Goal: Transaction & Acquisition: Purchase product/service

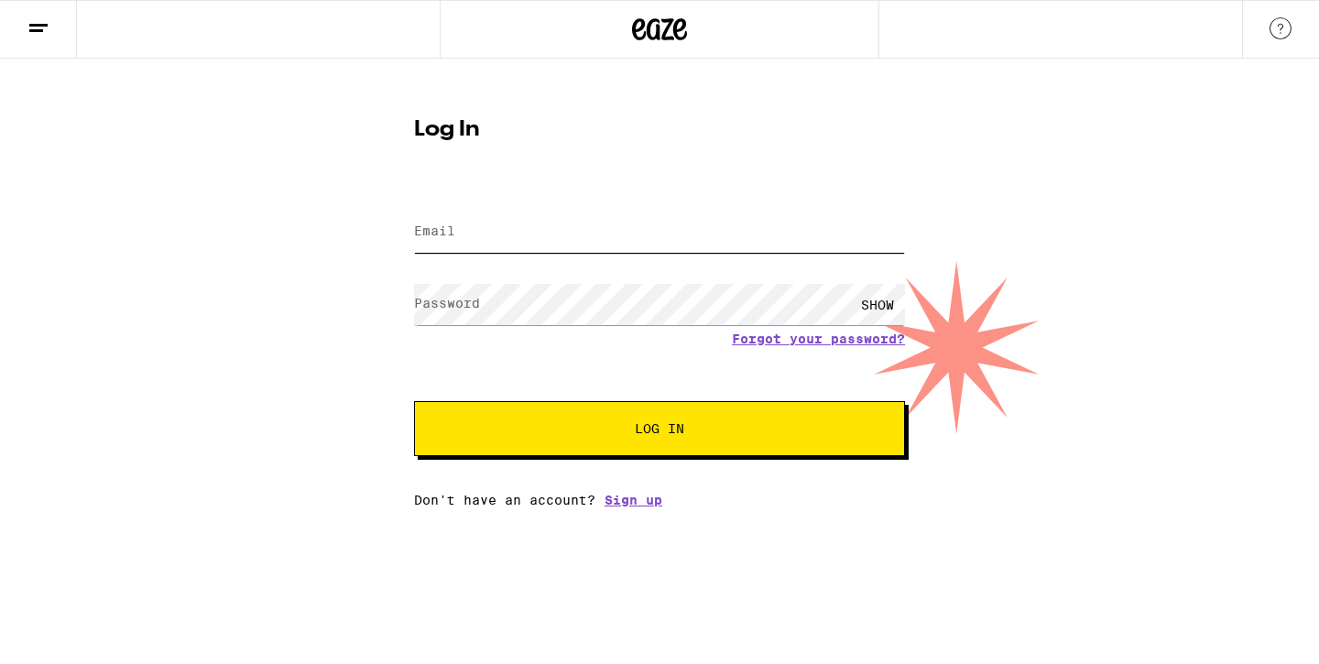
type input "[EMAIL_ADDRESS][DOMAIN_NAME]"
click at [590, 433] on span "Log In" at bounding box center [659, 428] width 343 height 13
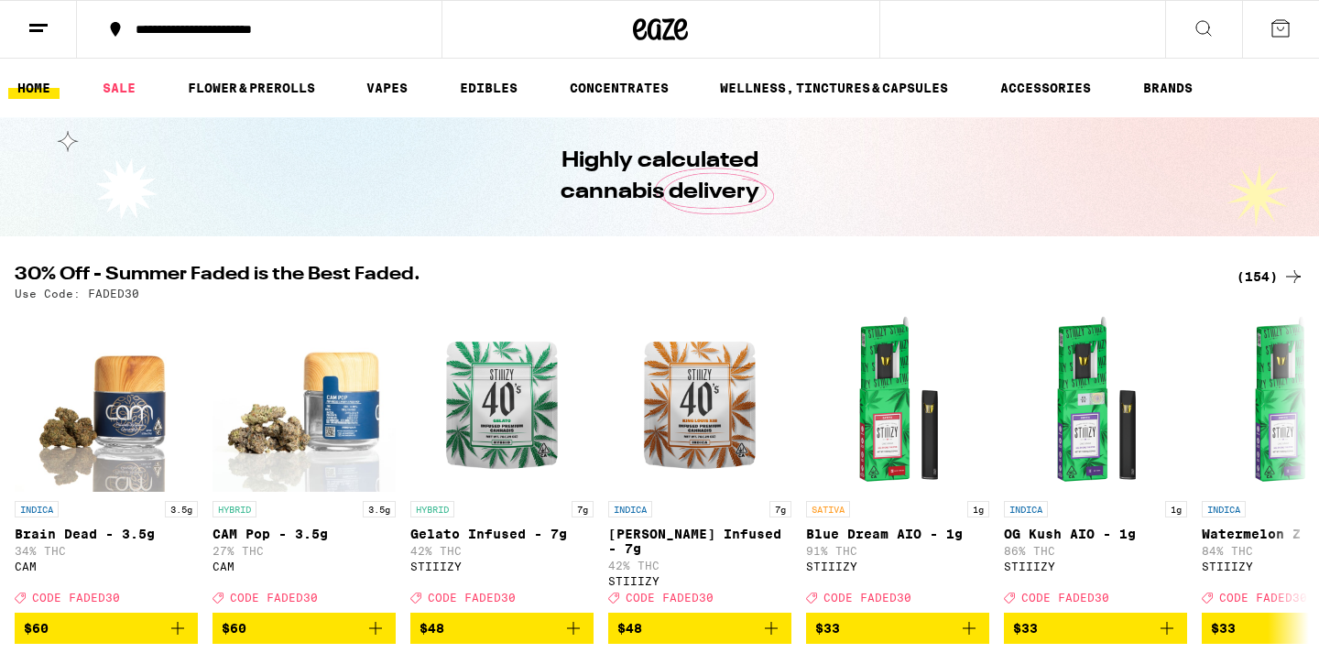
click at [208, 32] on div "**********" at bounding box center [270, 29] width 288 height 13
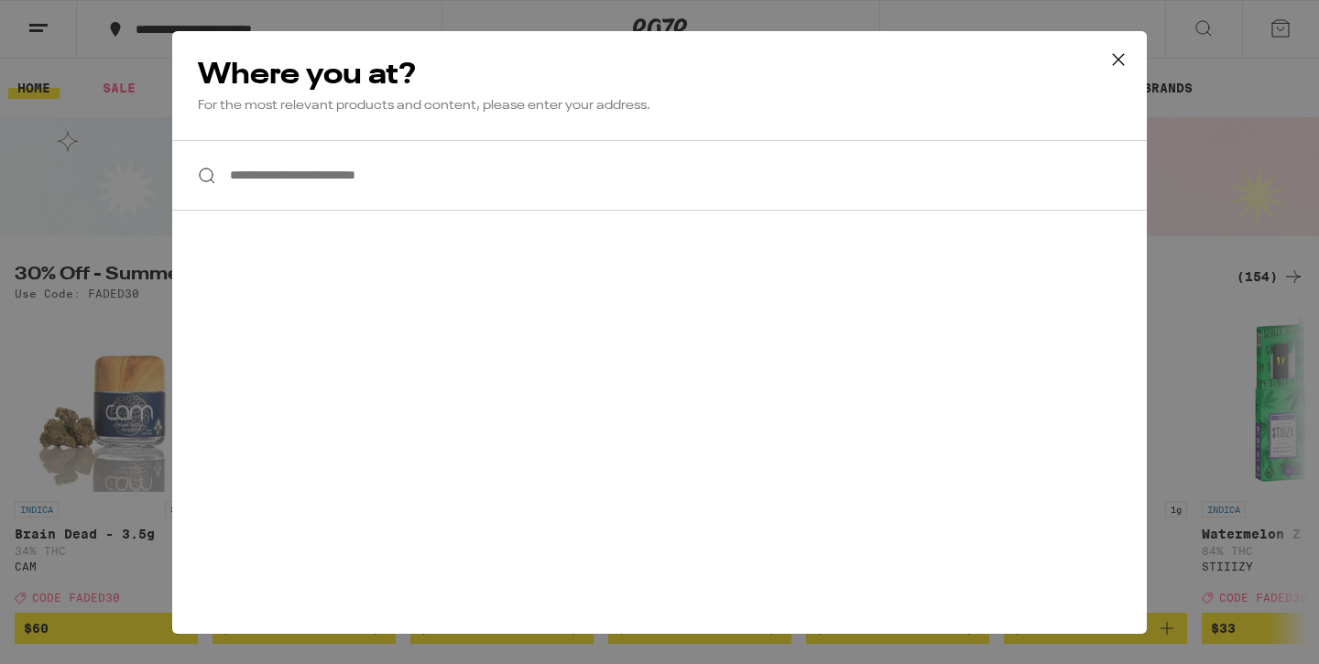
click at [258, 185] on input "**********" at bounding box center [659, 175] width 975 height 71
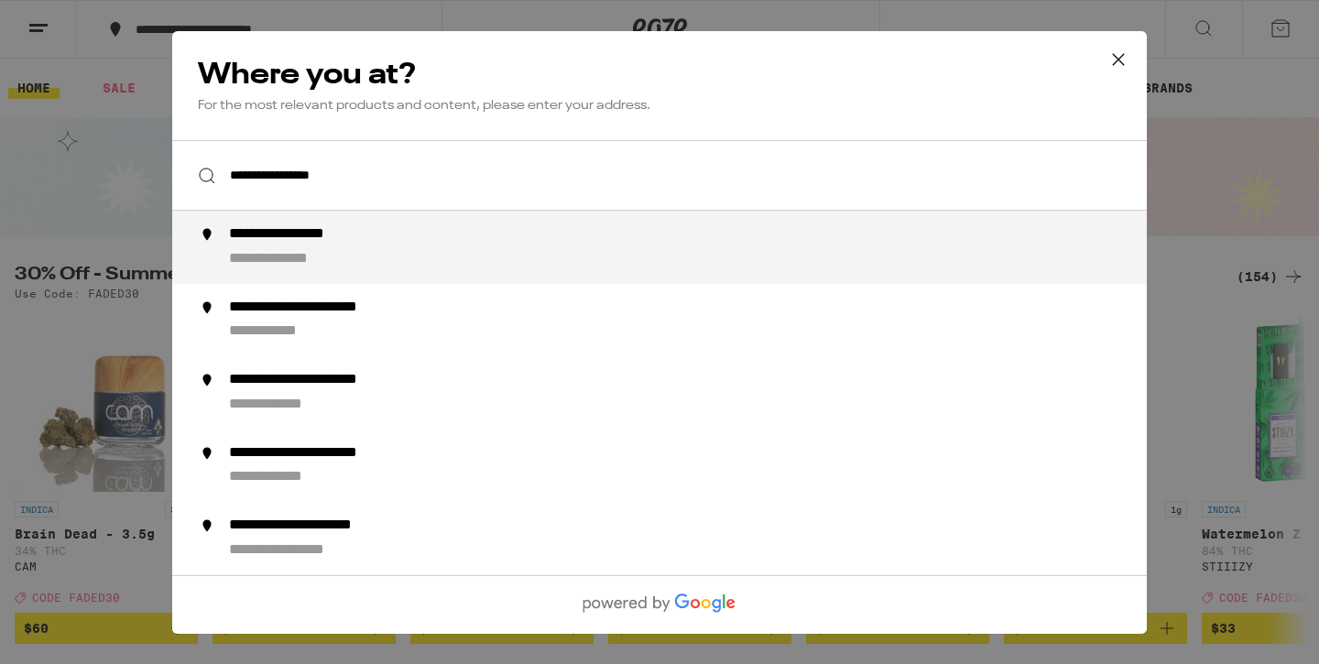
click at [327, 244] on div "**********" at bounding box center [309, 234] width 161 height 19
type input "**********"
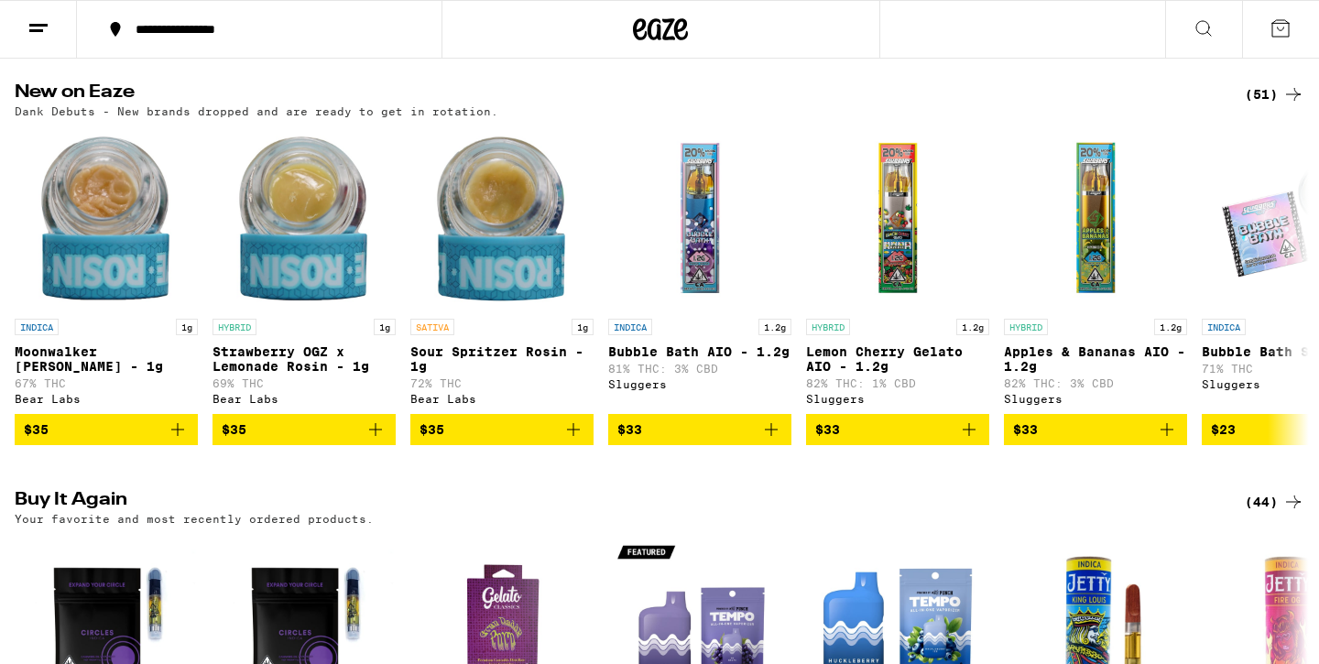
scroll to position [1045, 0]
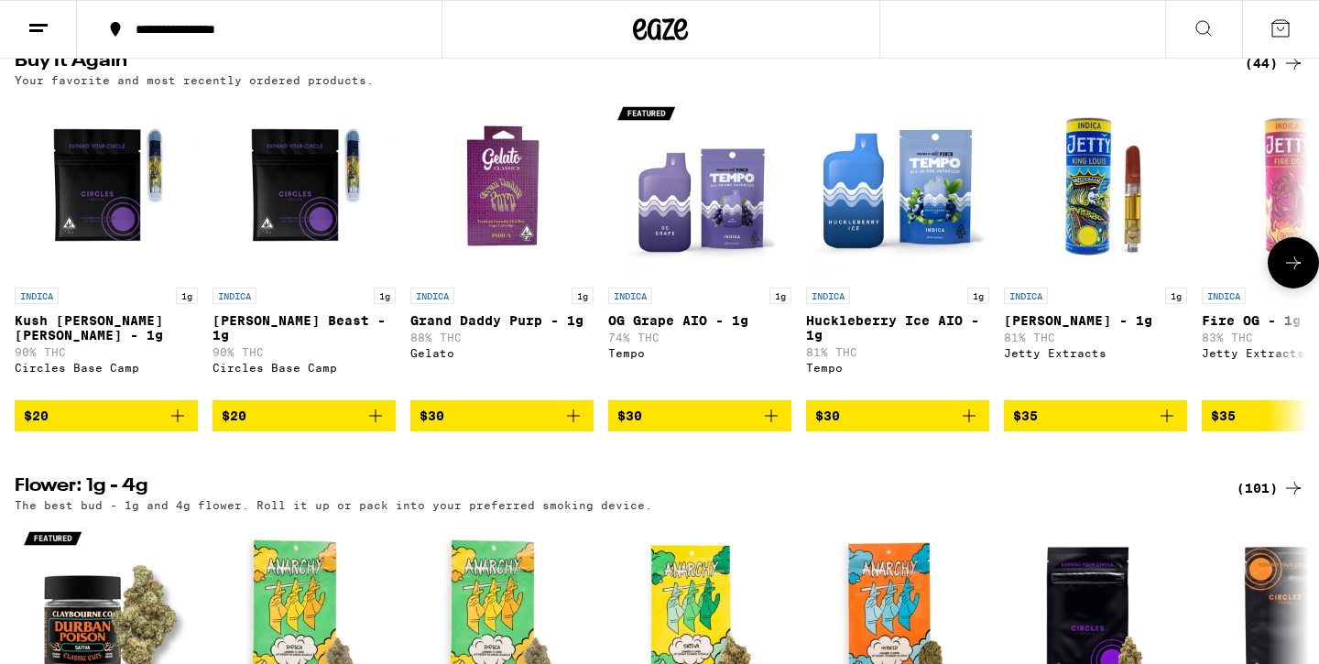
click at [1298, 274] on icon at bounding box center [1294, 263] width 22 height 22
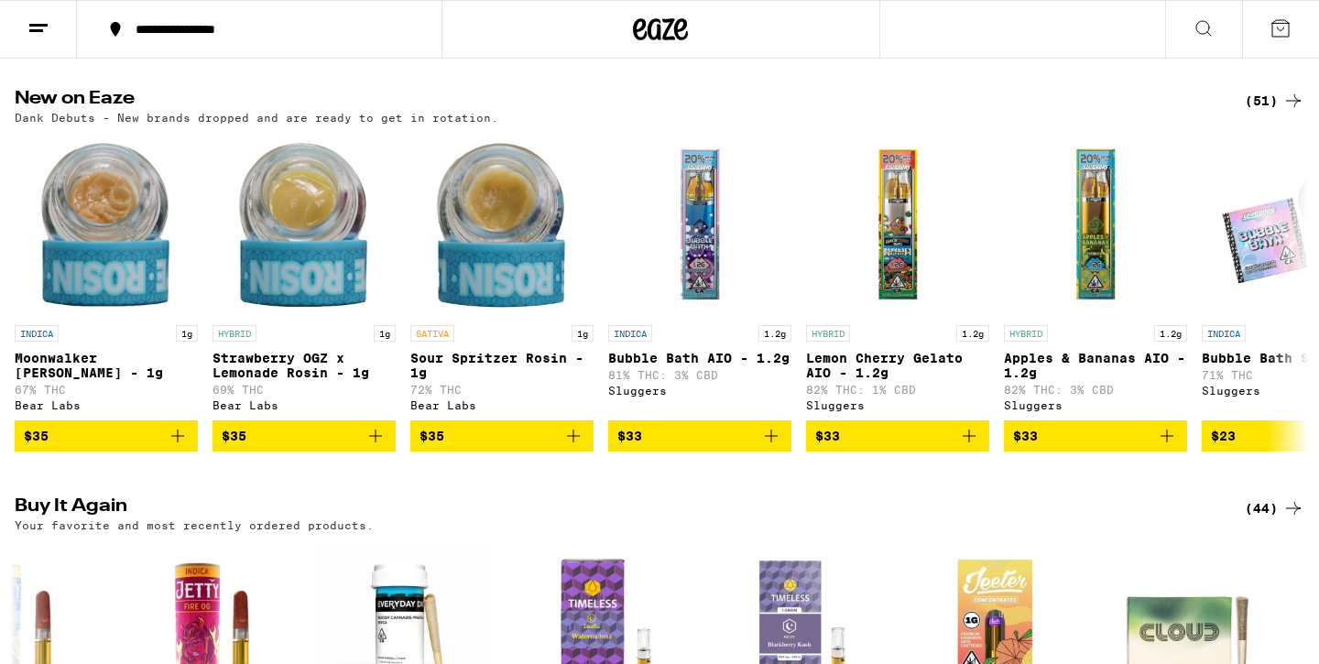
scroll to position [1018, 0]
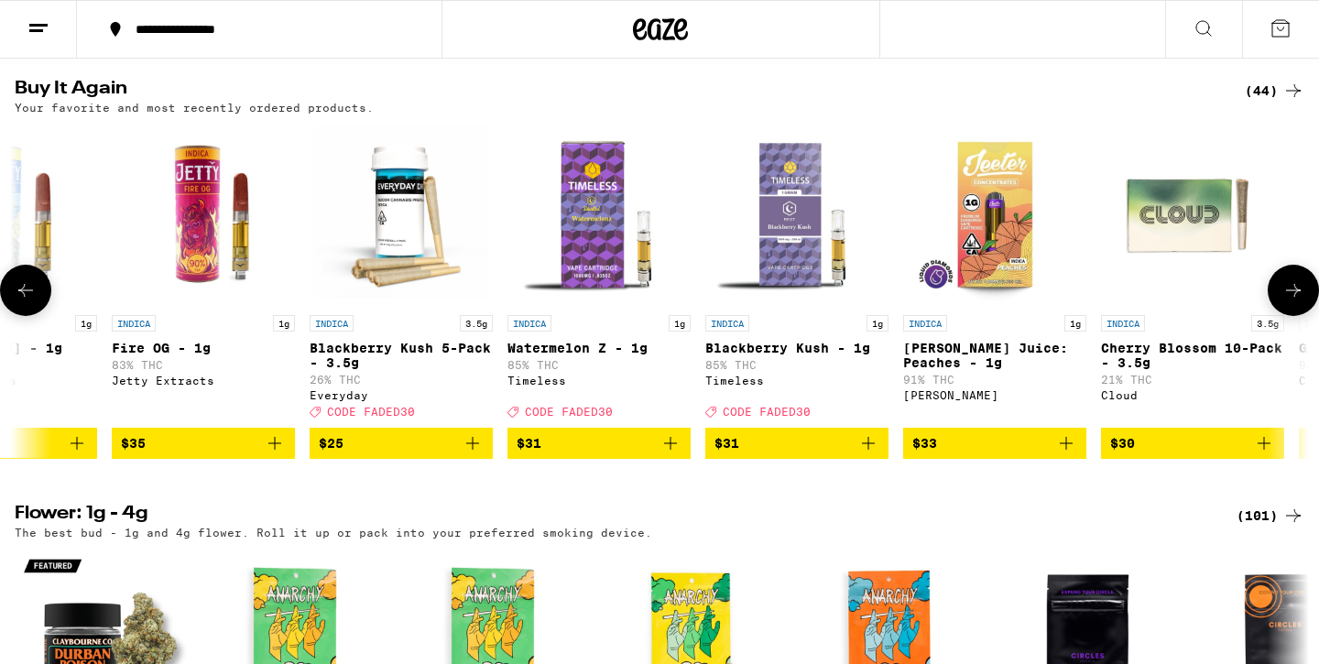
click at [864, 454] on icon "Add to bag" at bounding box center [869, 443] width 22 height 22
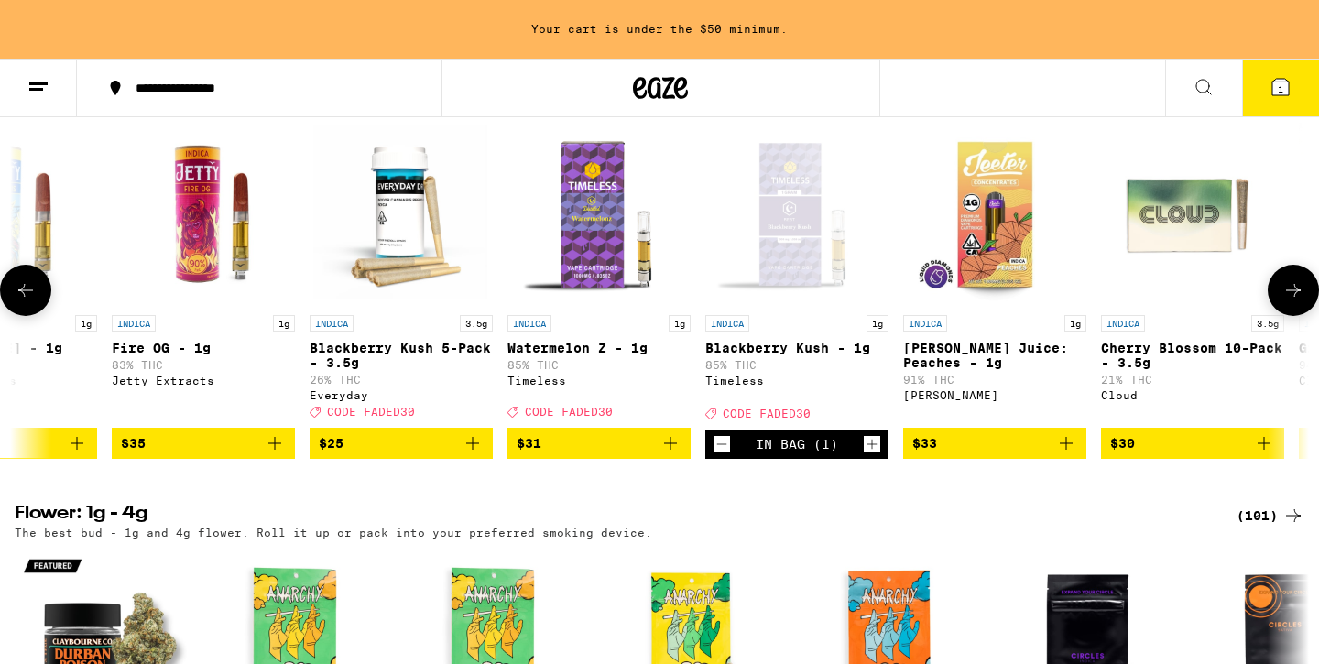
click at [872, 455] on icon "Increment" at bounding box center [872, 444] width 16 height 22
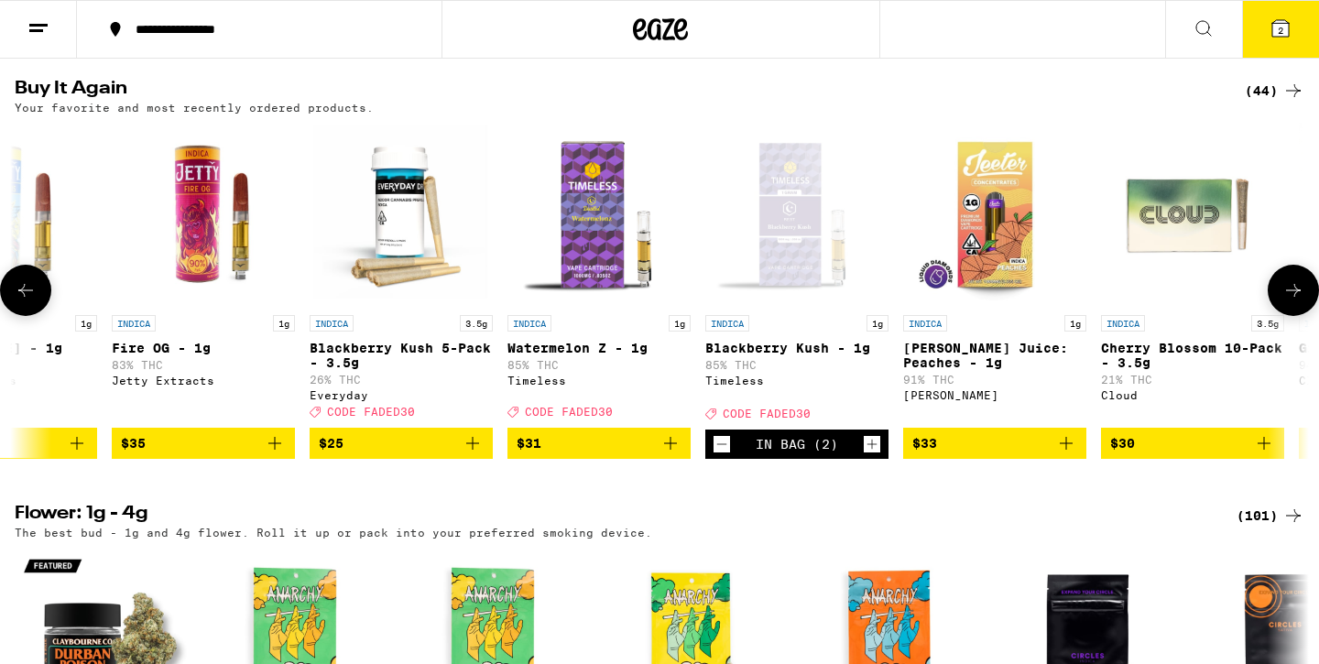
click at [1296, 301] on icon at bounding box center [1294, 290] width 22 height 22
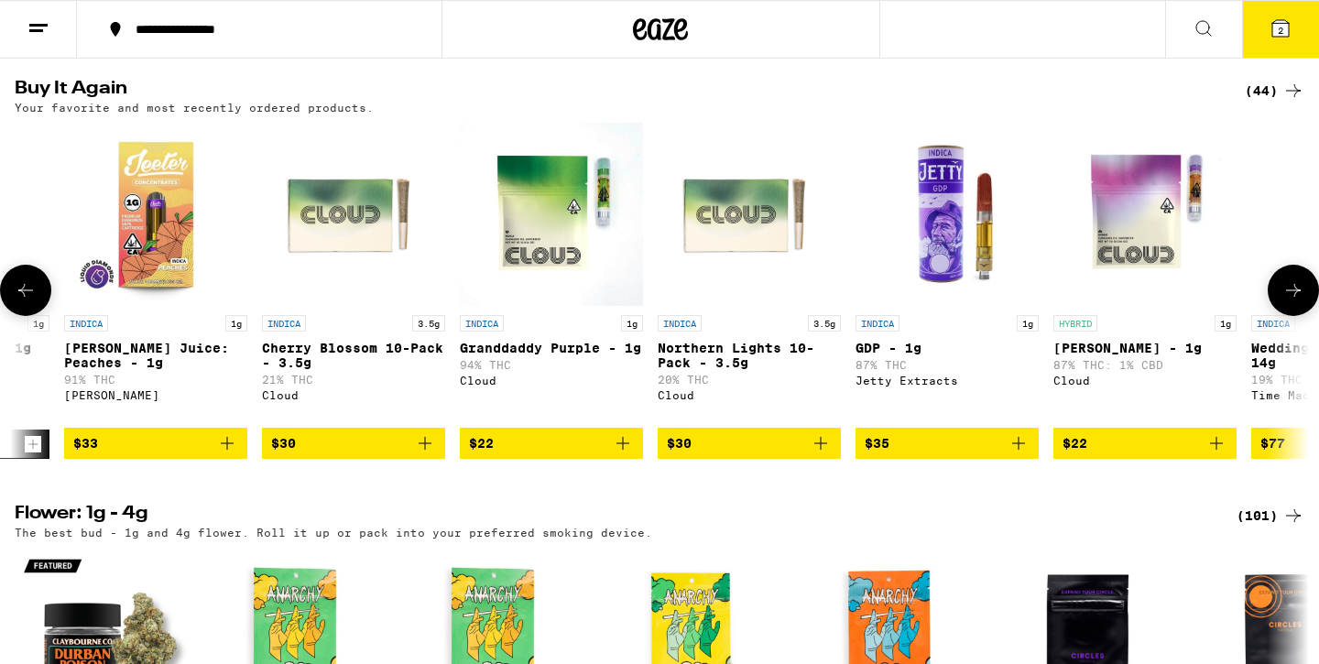
scroll to position [0, 2181]
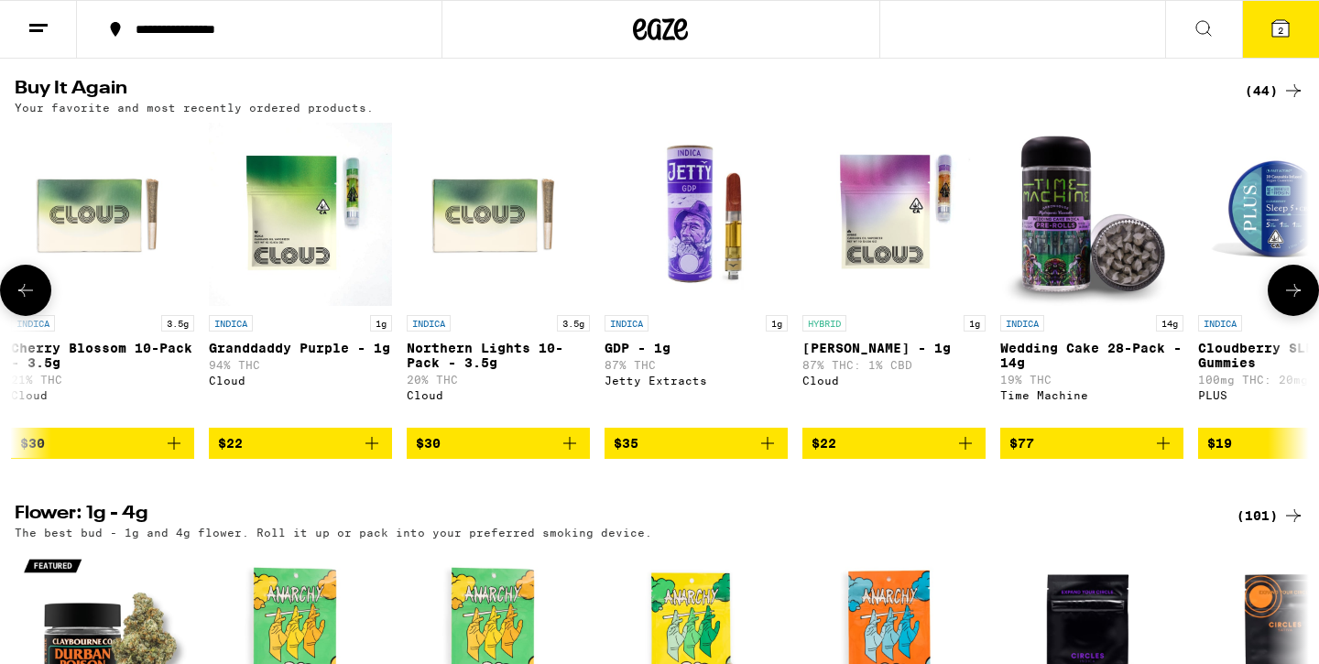
click at [1296, 301] on icon at bounding box center [1294, 290] width 22 height 22
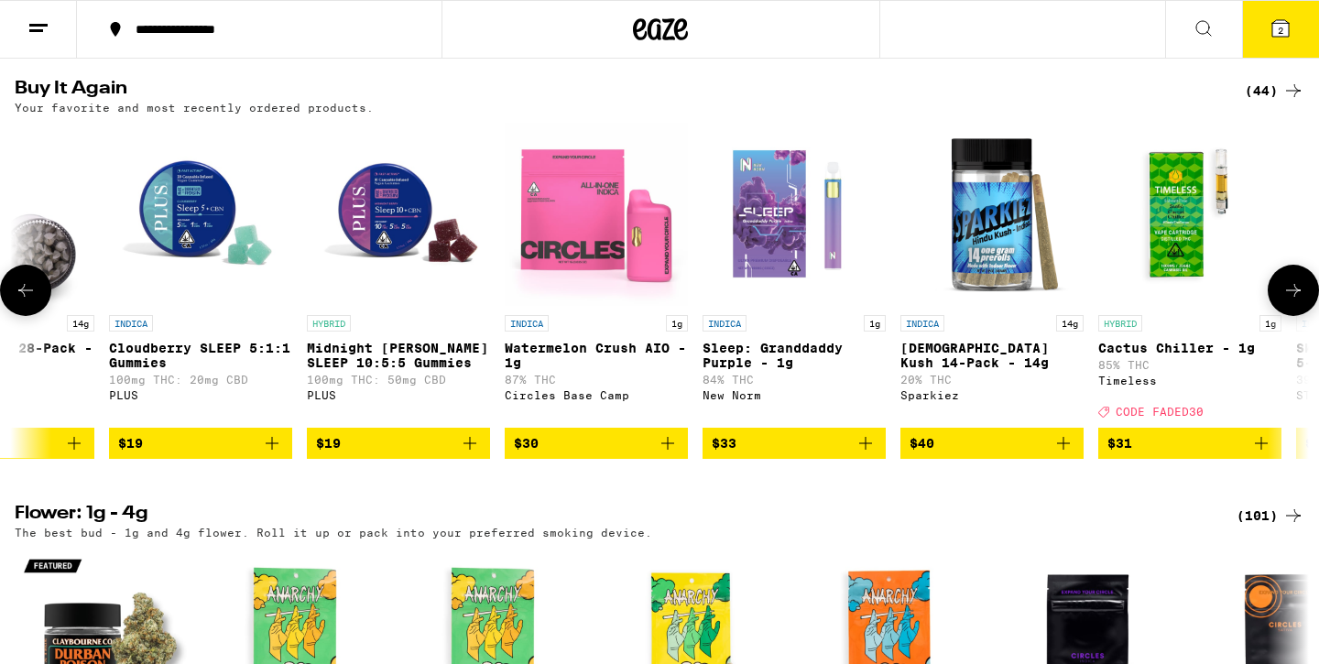
scroll to position [0, 3271]
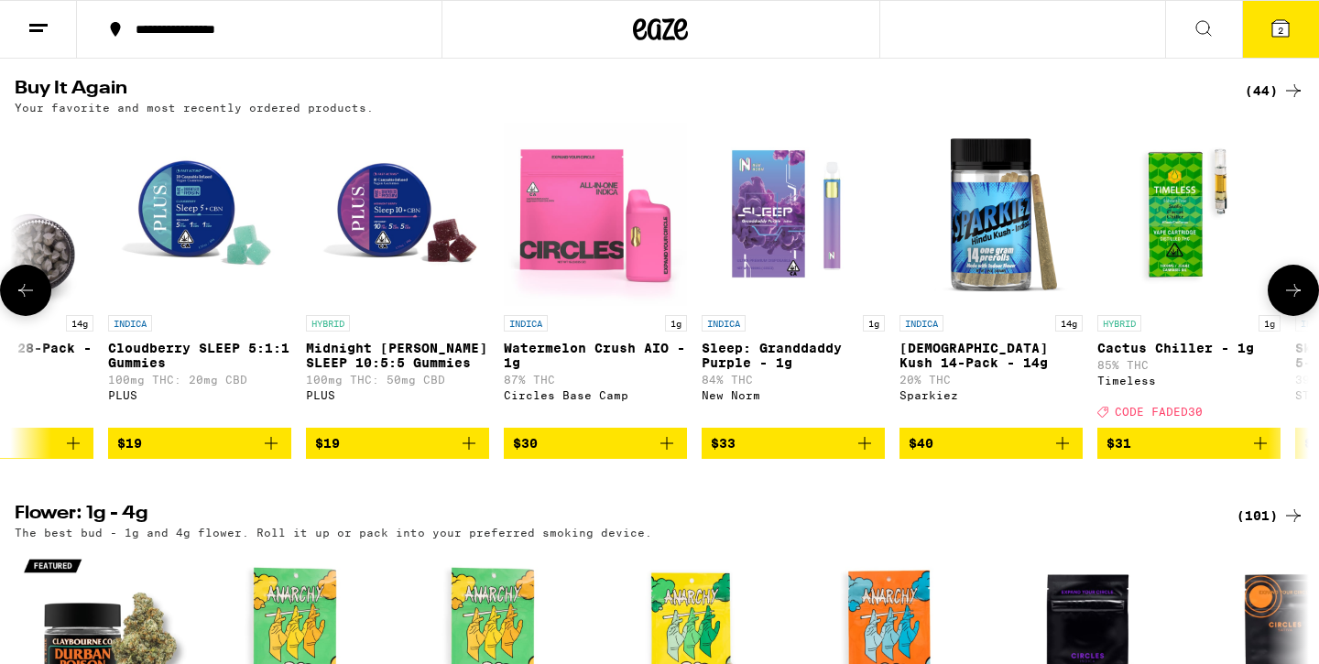
click at [1296, 301] on icon at bounding box center [1294, 290] width 22 height 22
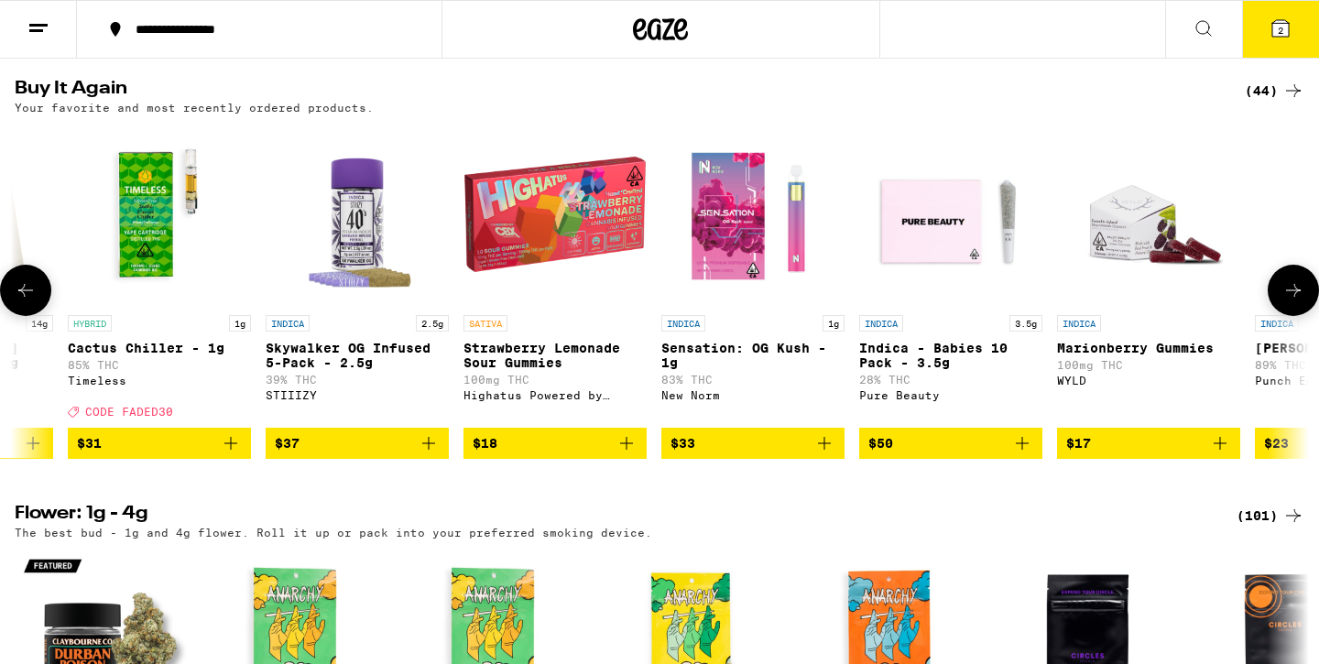
scroll to position [0, 4361]
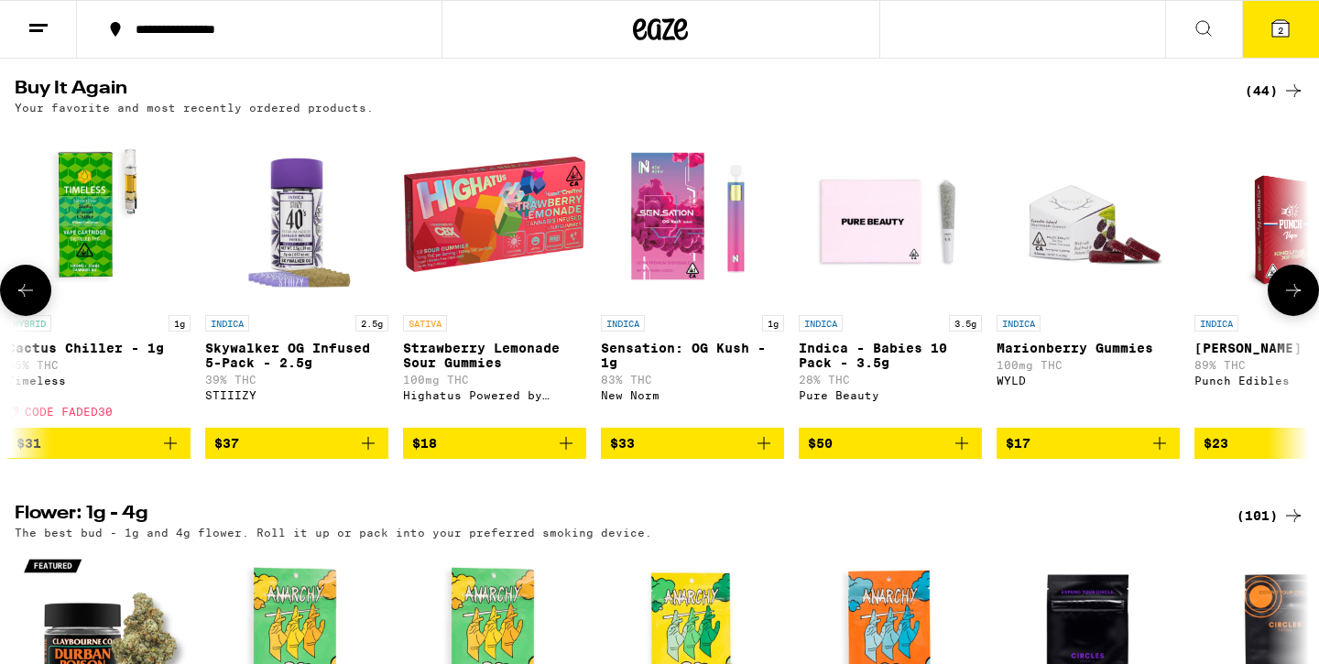
click at [1295, 301] on icon at bounding box center [1294, 290] width 22 height 22
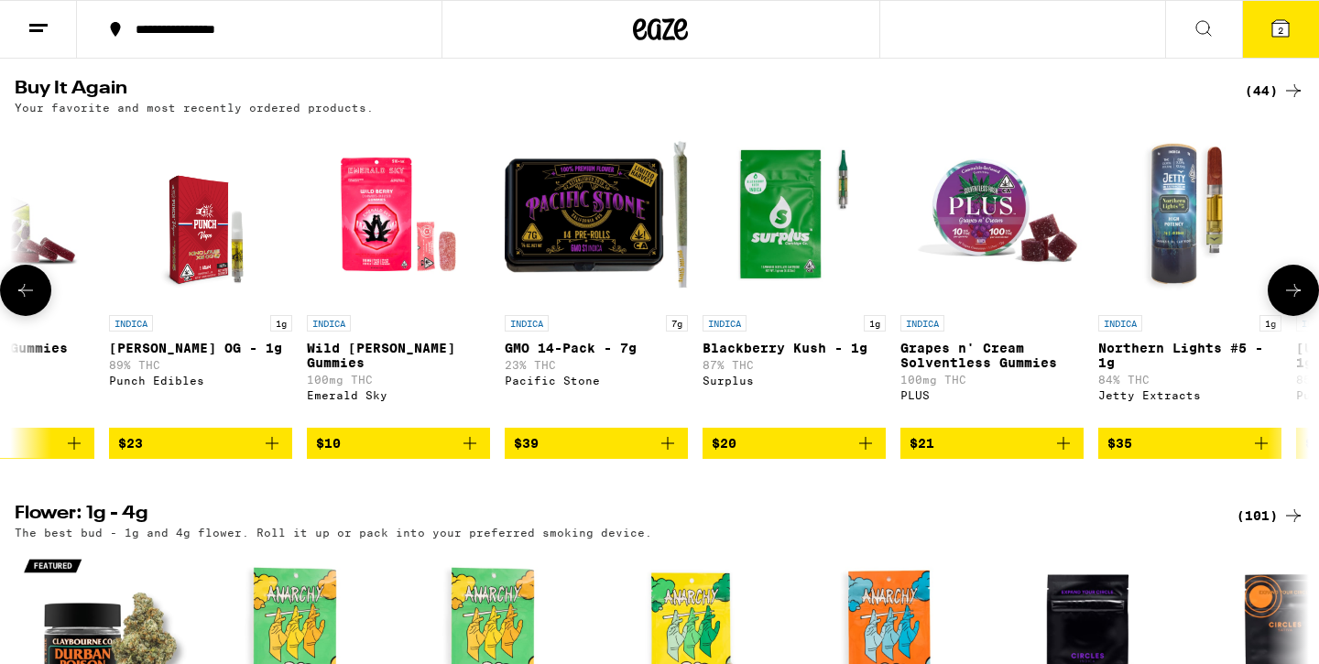
scroll to position [0, 5452]
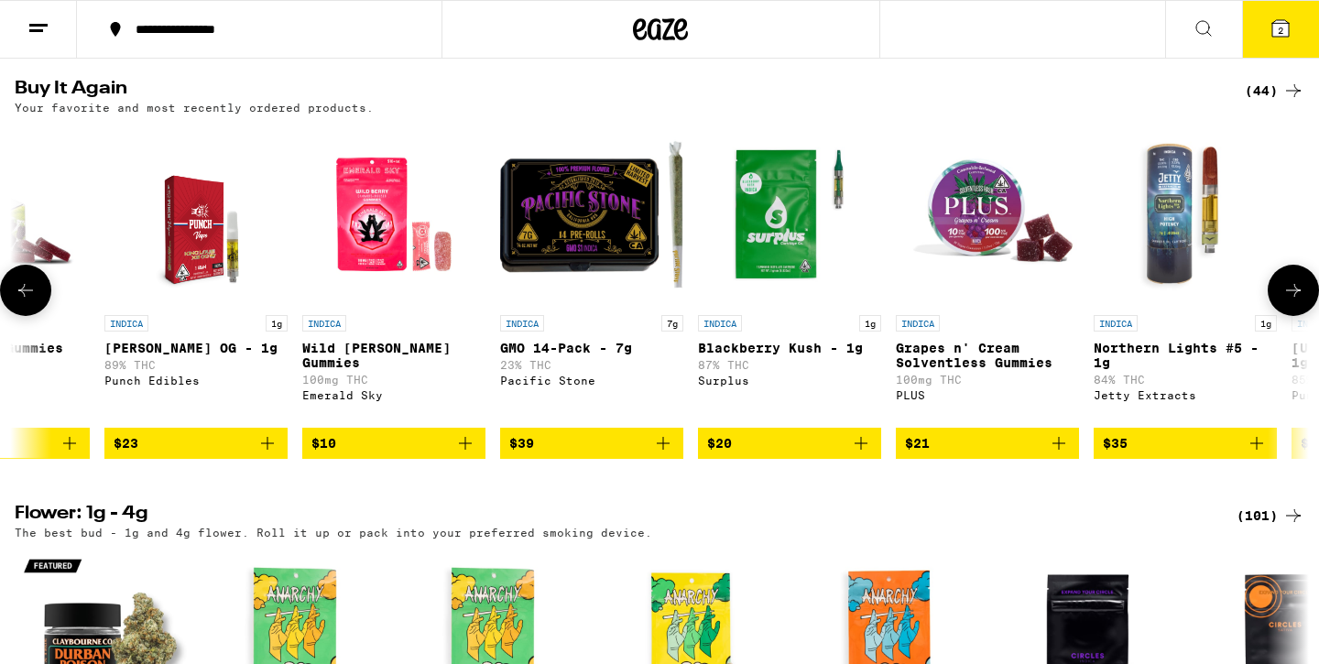
click at [1295, 301] on icon at bounding box center [1294, 290] width 22 height 22
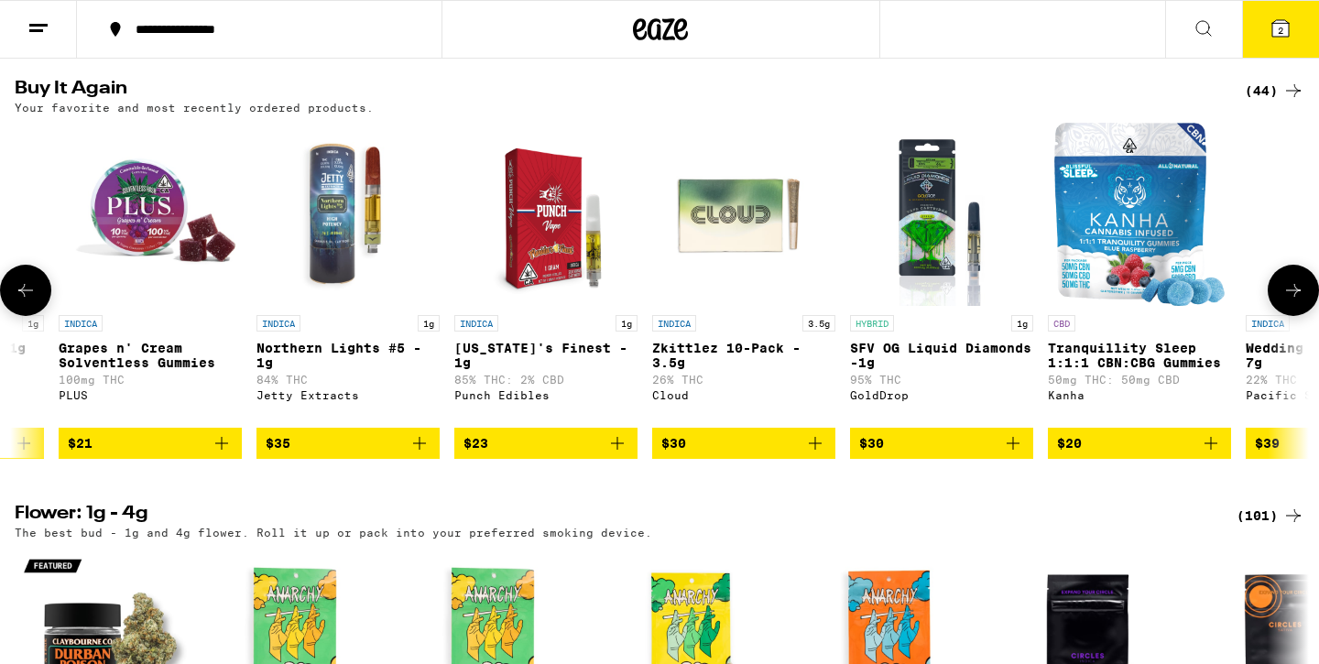
scroll to position [0, 6542]
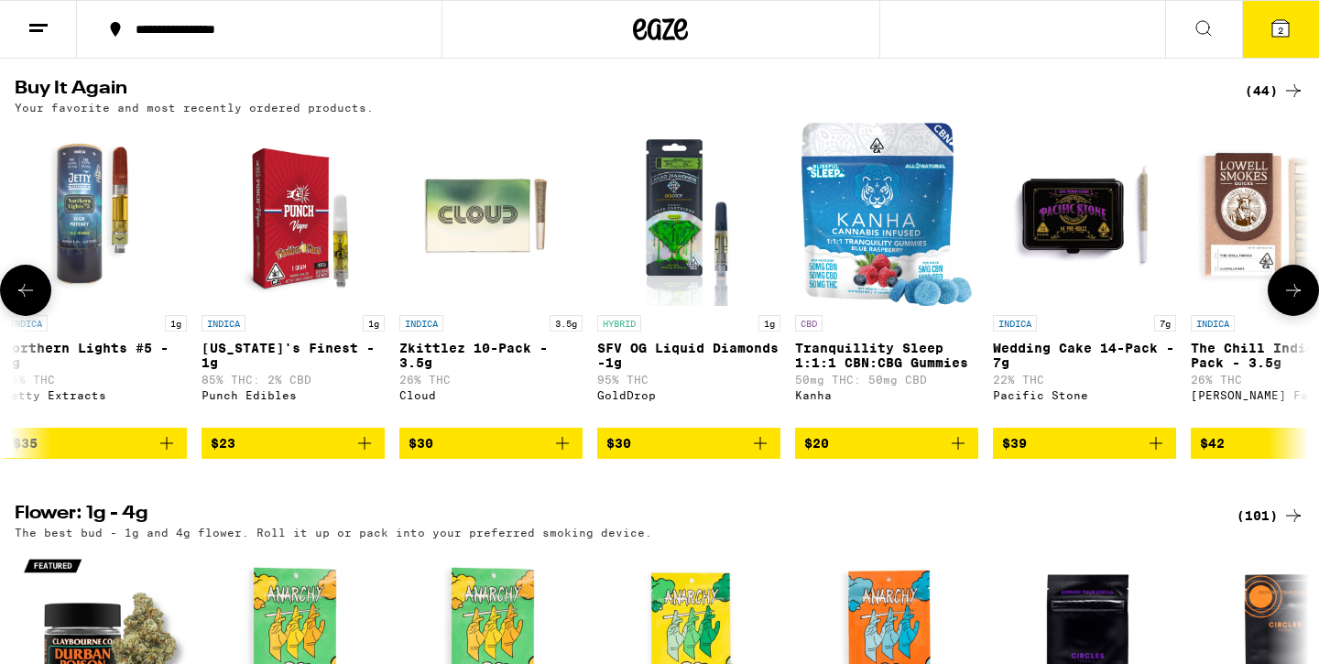
click at [1295, 301] on icon at bounding box center [1294, 290] width 22 height 22
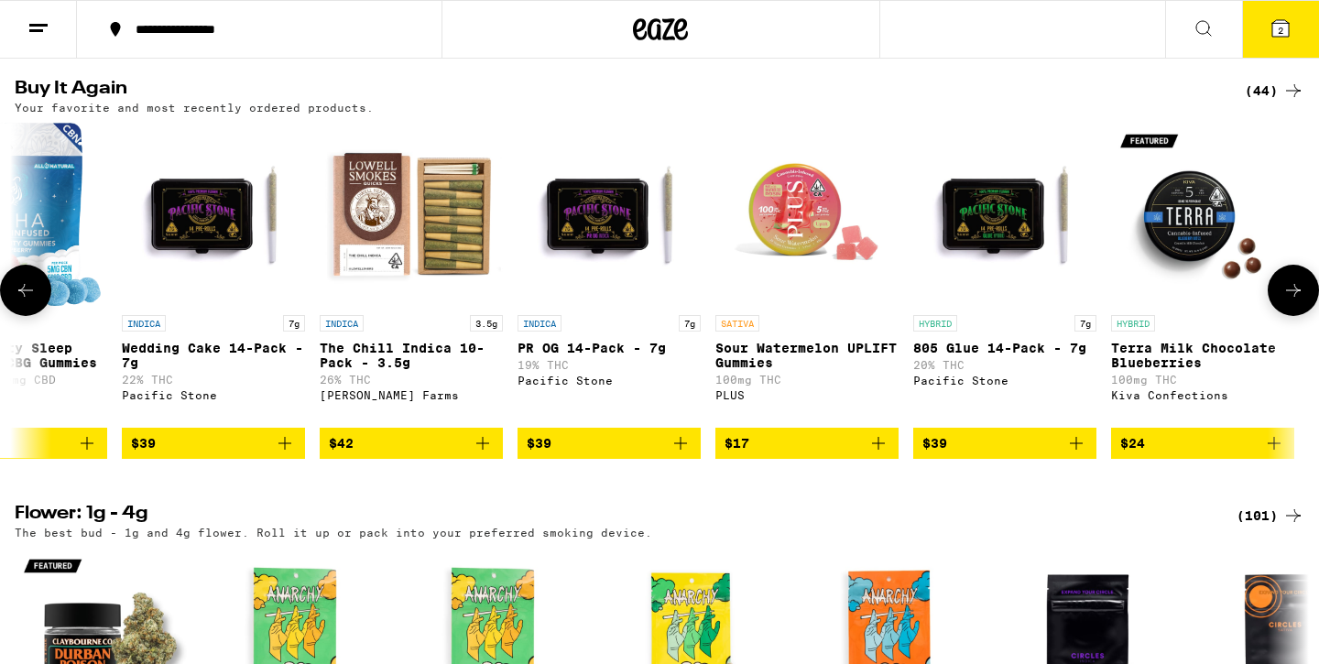
scroll to position [0, 7418]
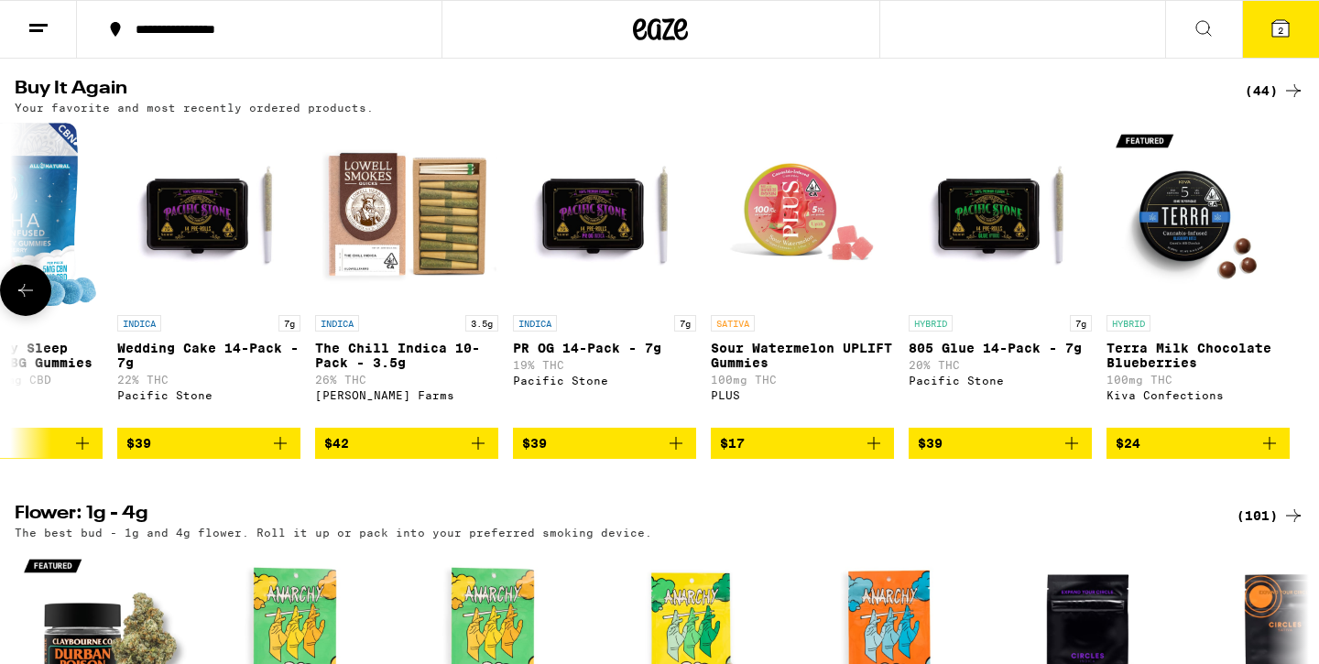
click at [29, 301] on icon at bounding box center [26, 290] width 22 height 22
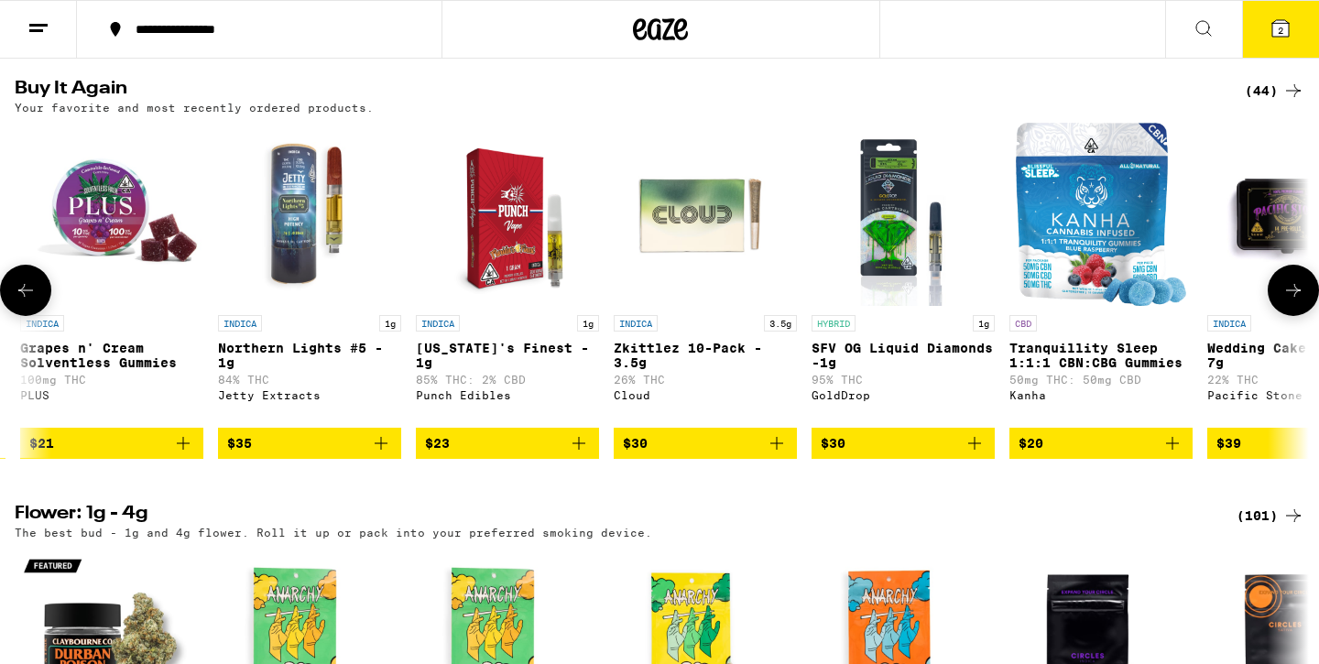
click at [29, 301] on icon at bounding box center [26, 290] width 22 height 22
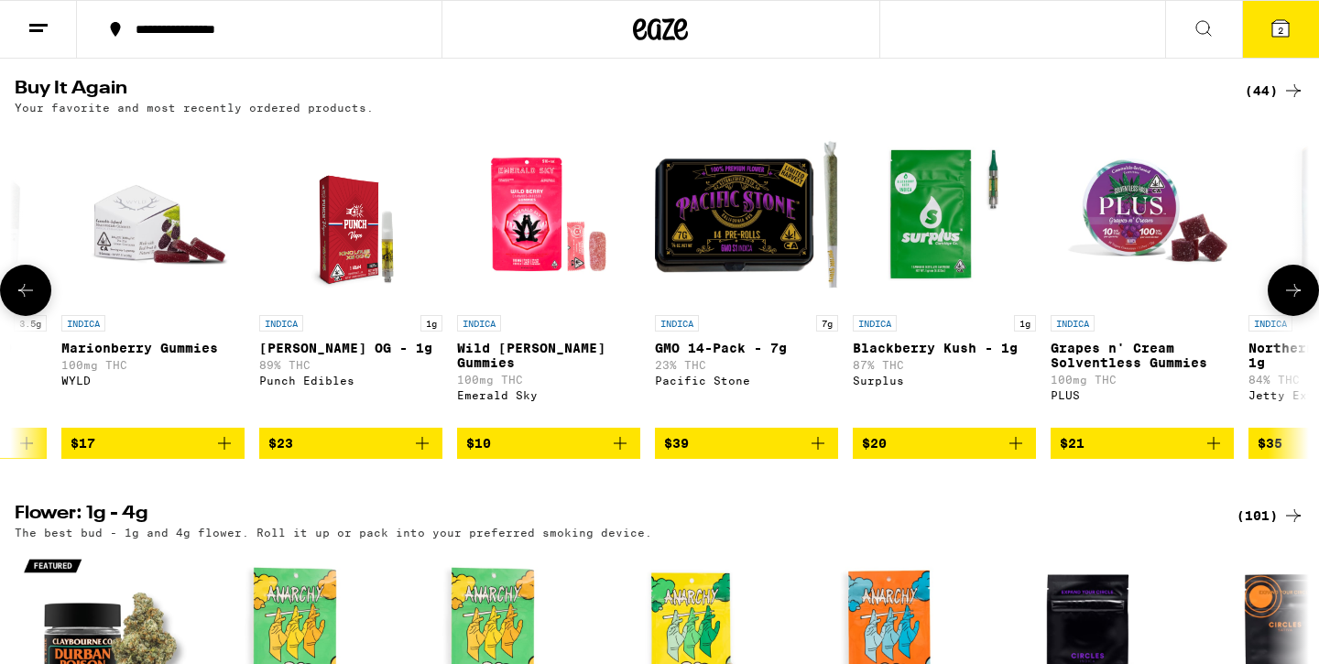
scroll to position [0, 5237]
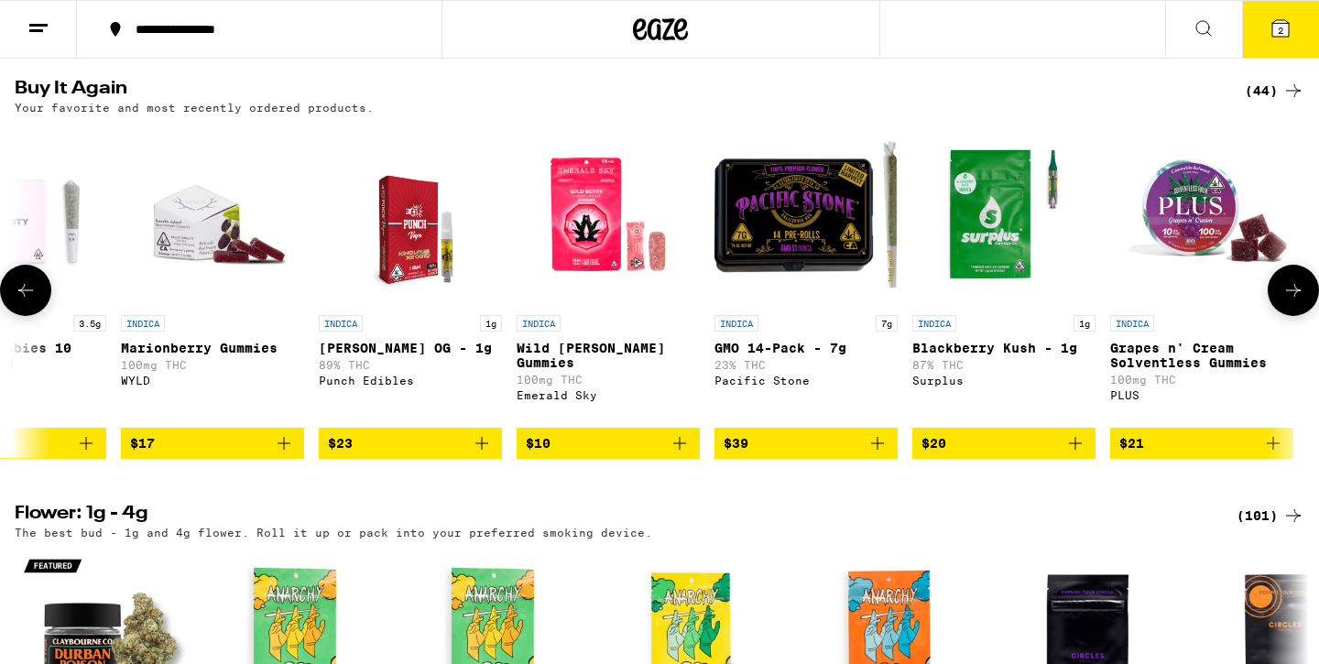
click at [43, 316] on button at bounding box center [25, 290] width 51 height 51
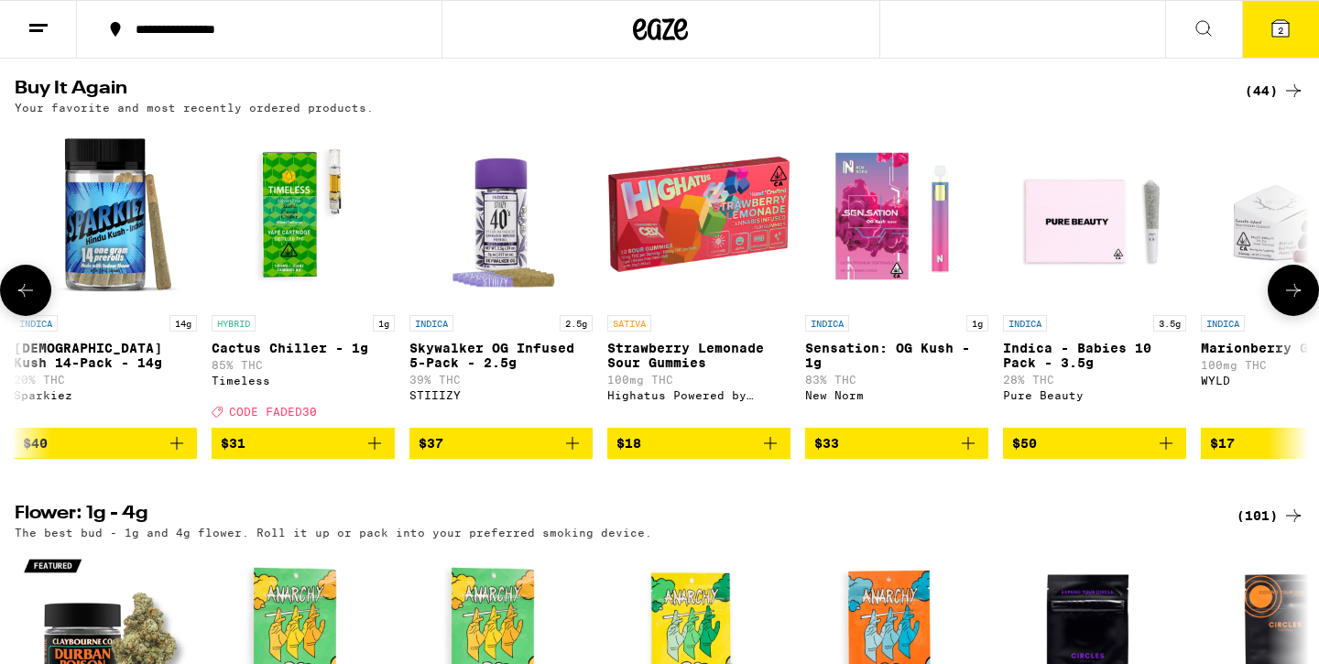
scroll to position [0, 4147]
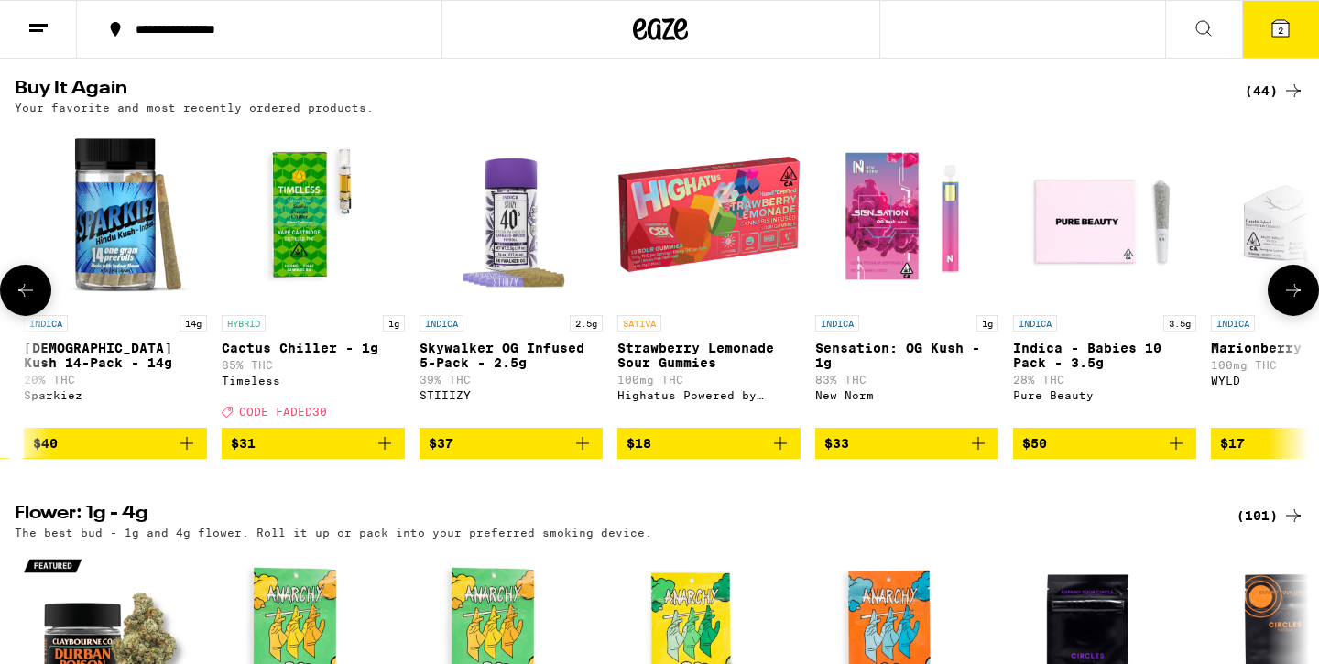
click at [43, 316] on button at bounding box center [25, 290] width 51 height 51
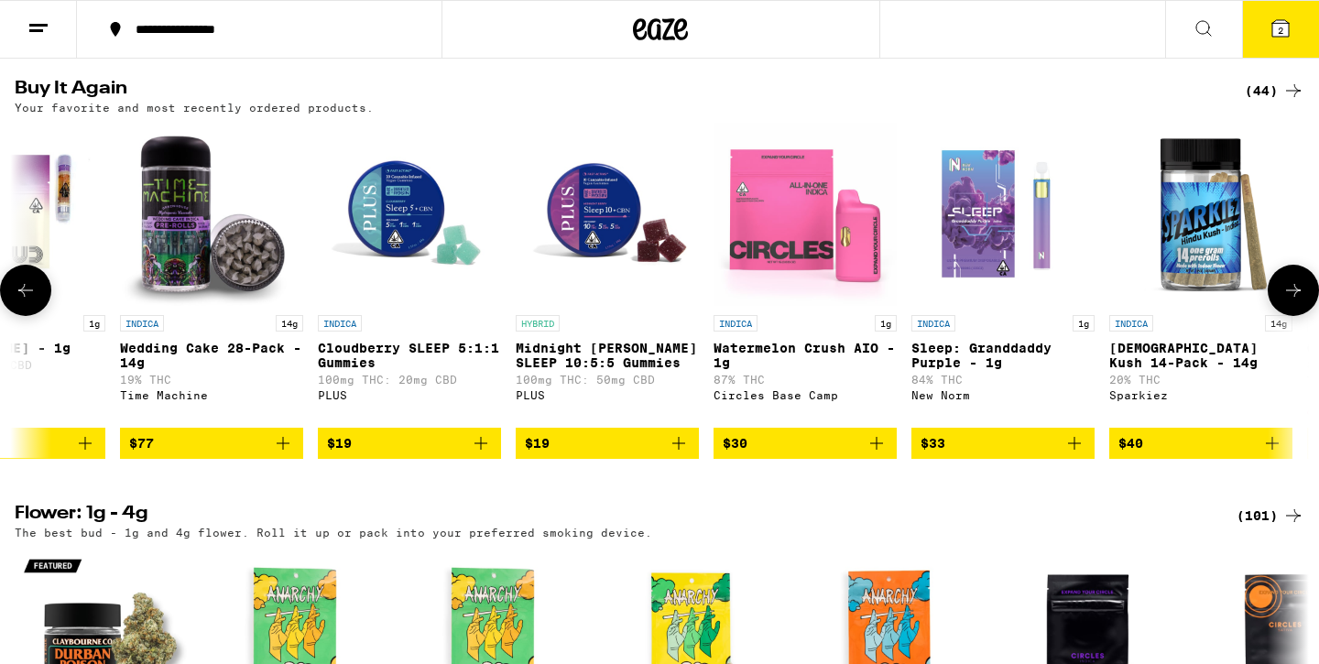
scroll to position [0, 3057]
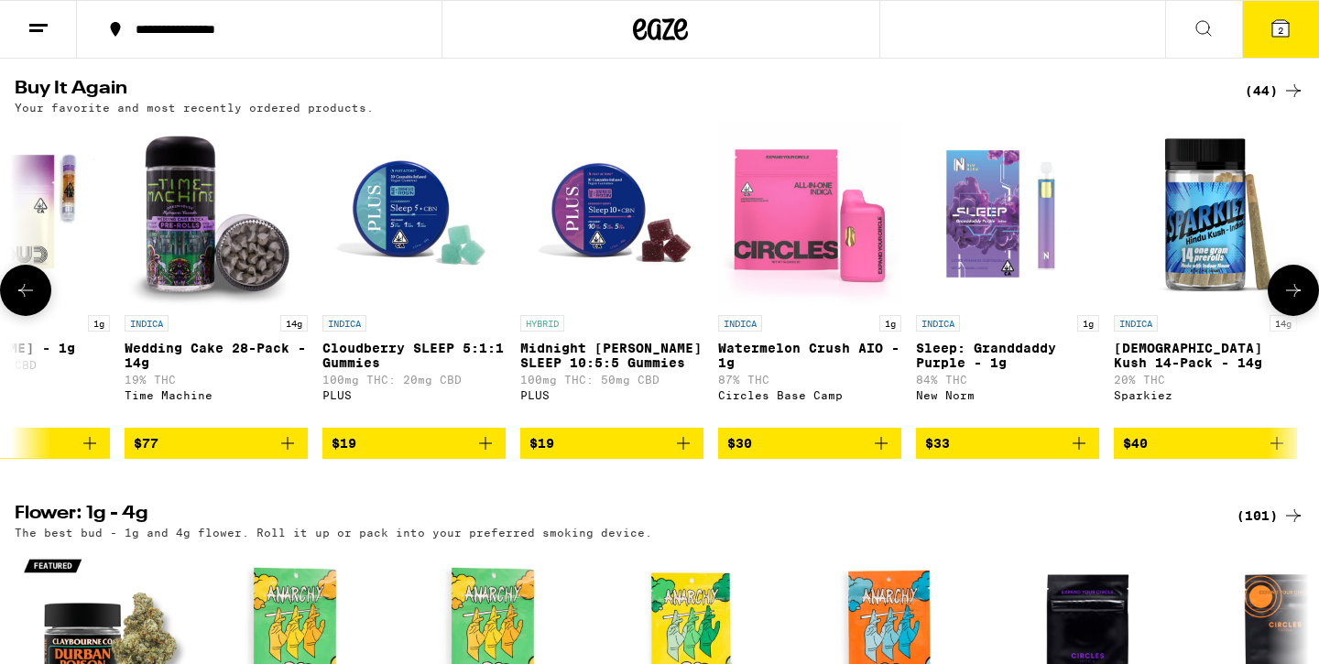
click at [27, 301] on icon at bounding box center [26, 290] width 22 height 22
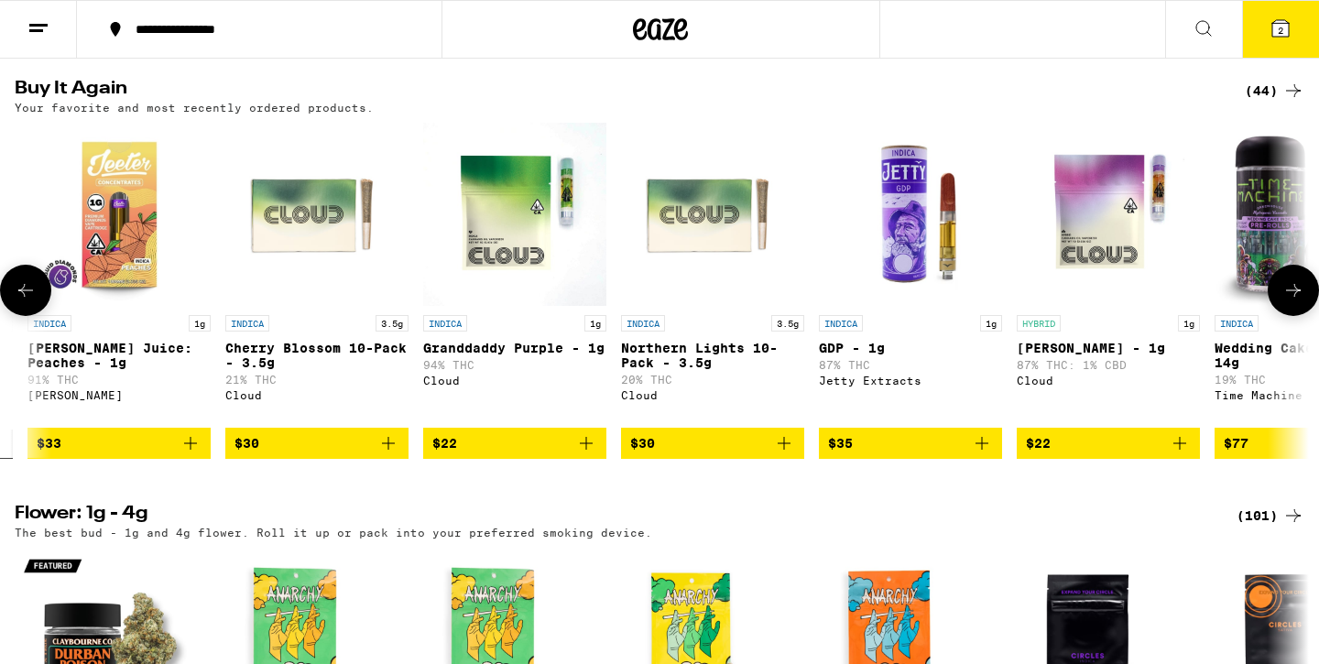
click at [27, 301] on icon at bounding box center [26, 290] width 22 height 22
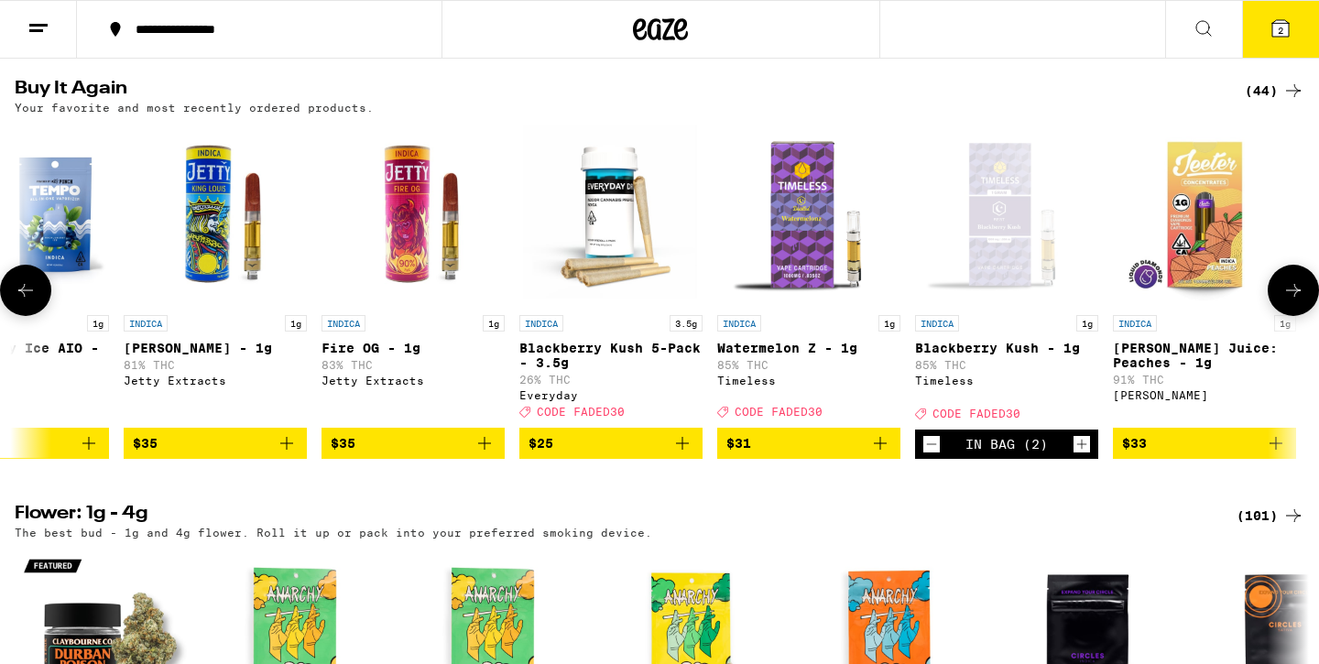
scroll to position [0, 876]
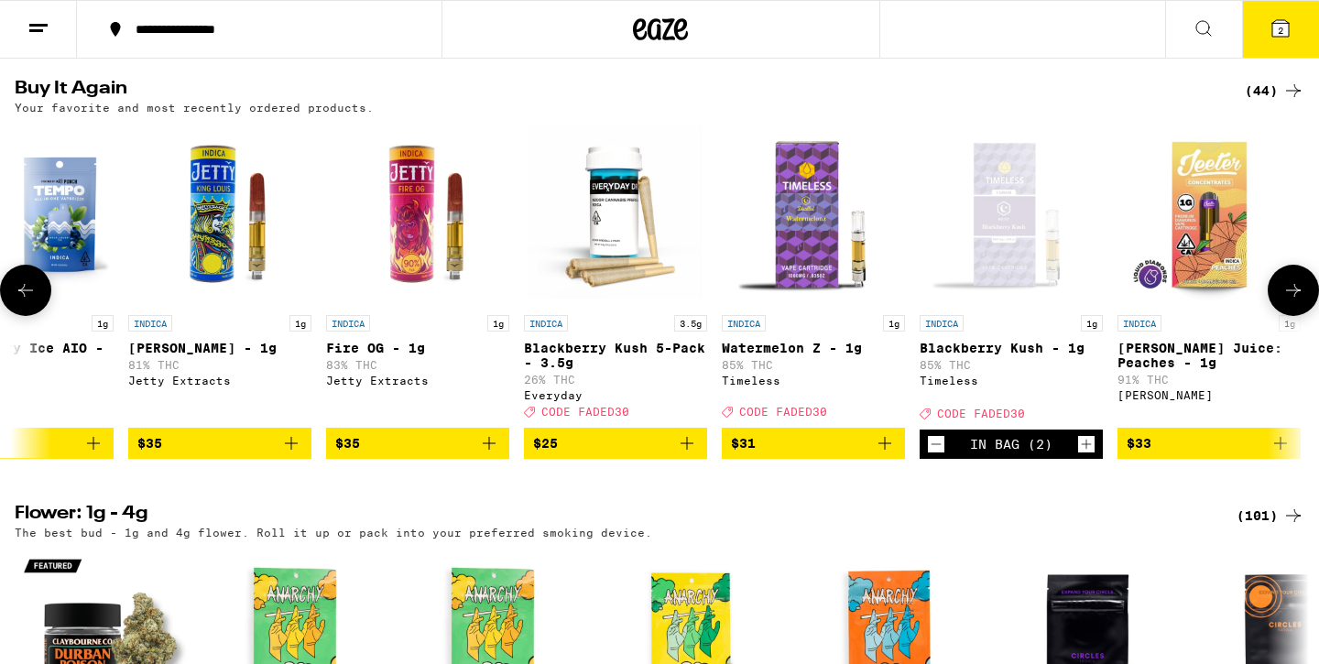
click at [1086, 449] on icon "Increment" at bounding box center [1087, 444] width 10 height 10
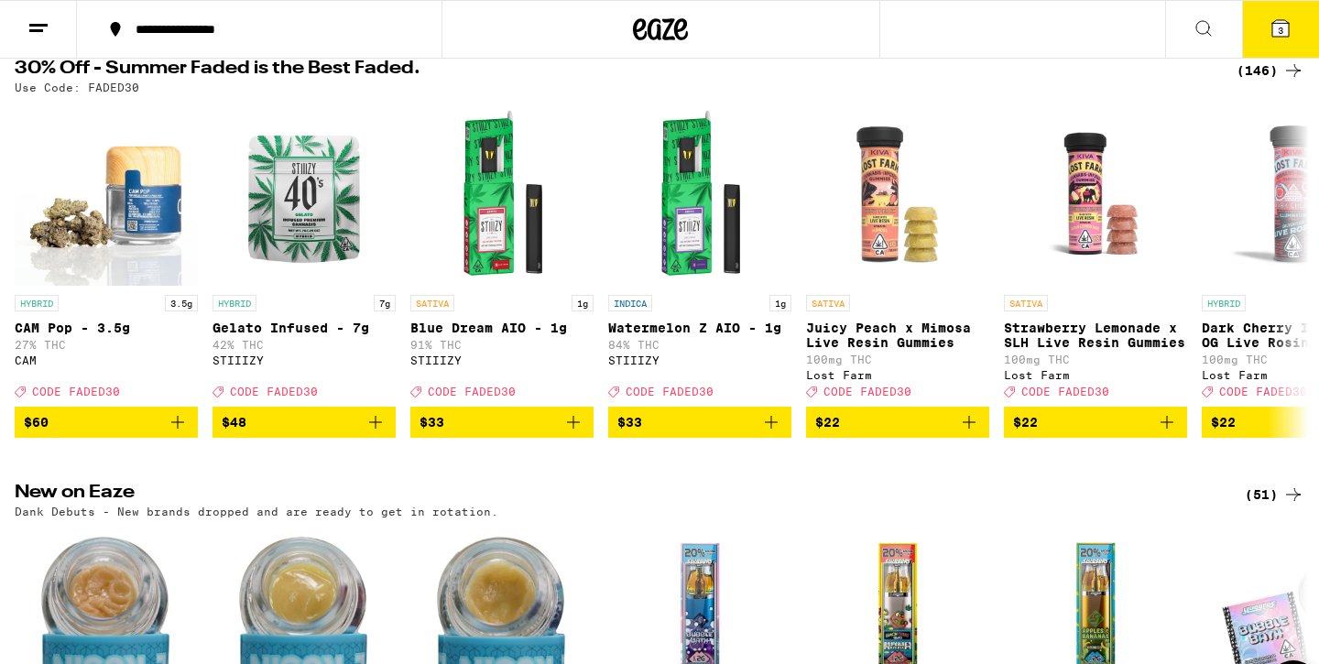
scroll to position [16, 0]
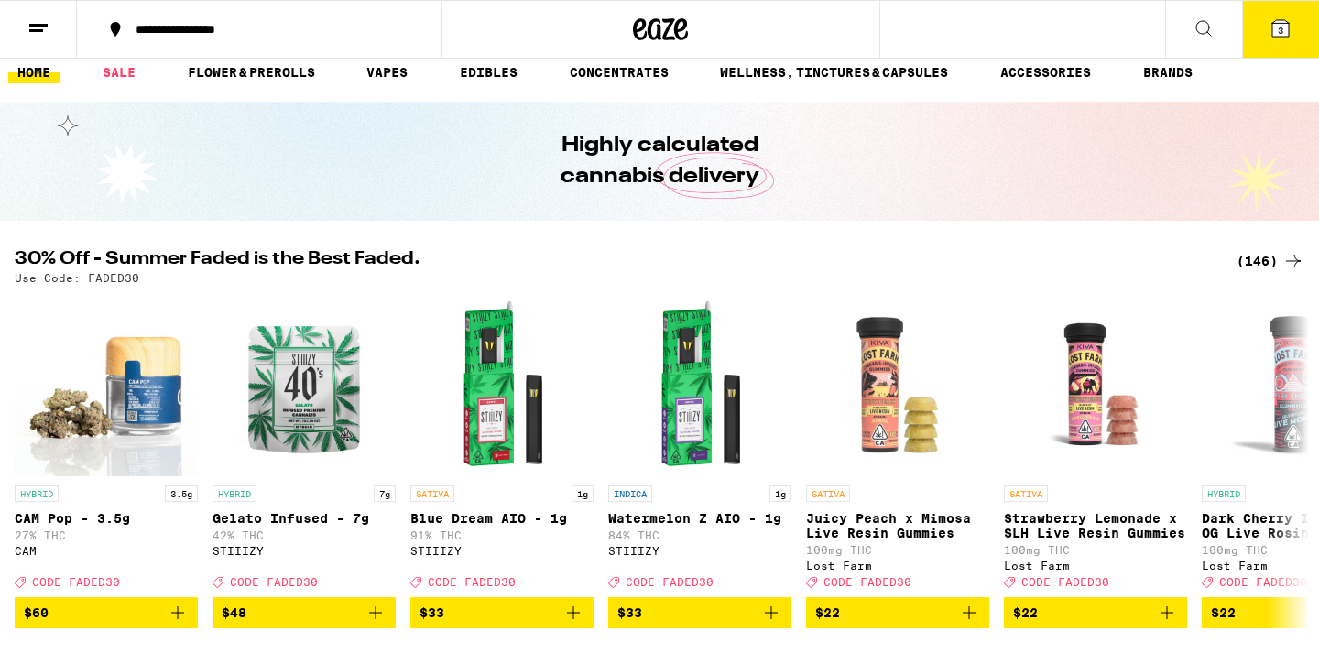
click at [1260, 265] on div "(146)" at bounding box center [1271, 261] width 68 height 22
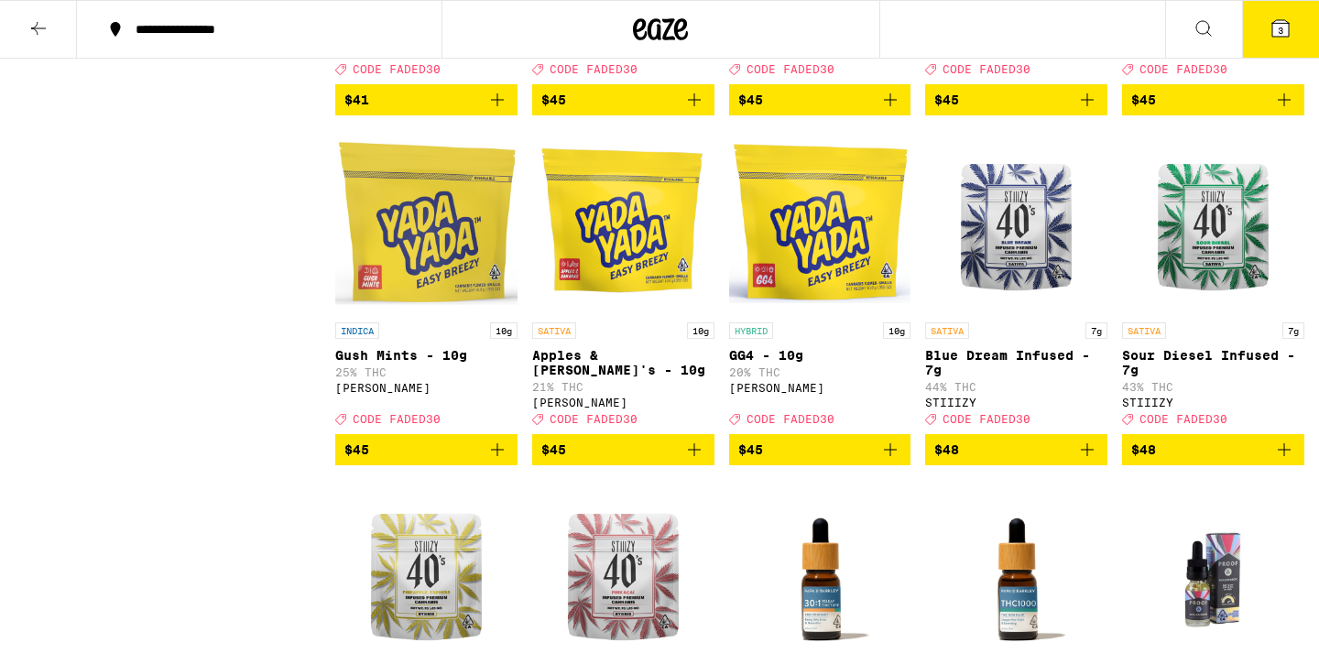
scroll to position [8079, 0]
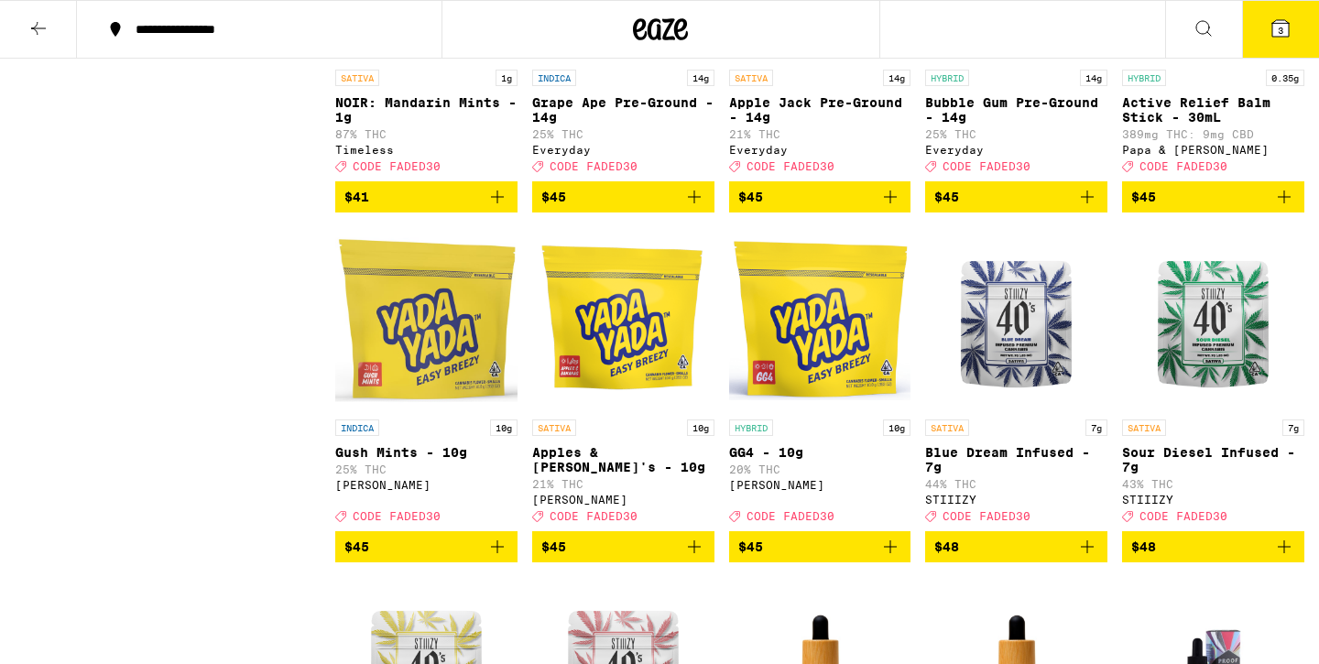
drag, startPoint x: 634, startPoint y: 402, endPoint x: 268, endPoint y: 424, distance: 366.3
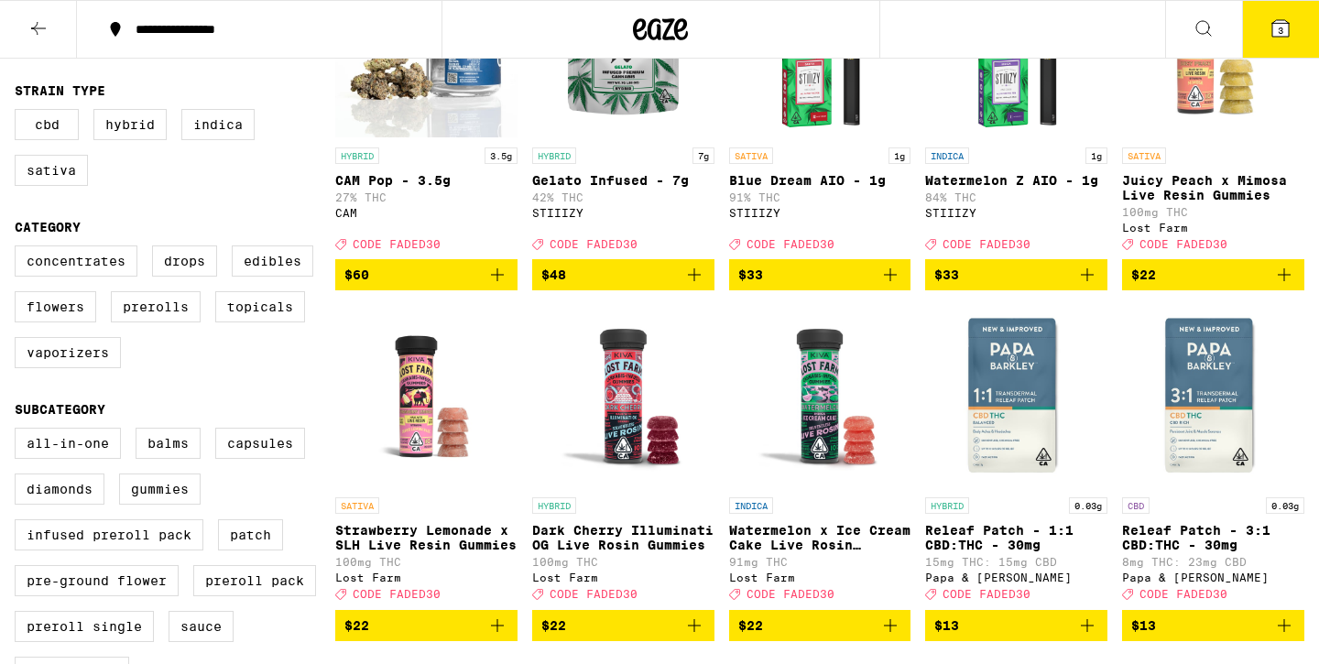
scroll to position [407, 0]
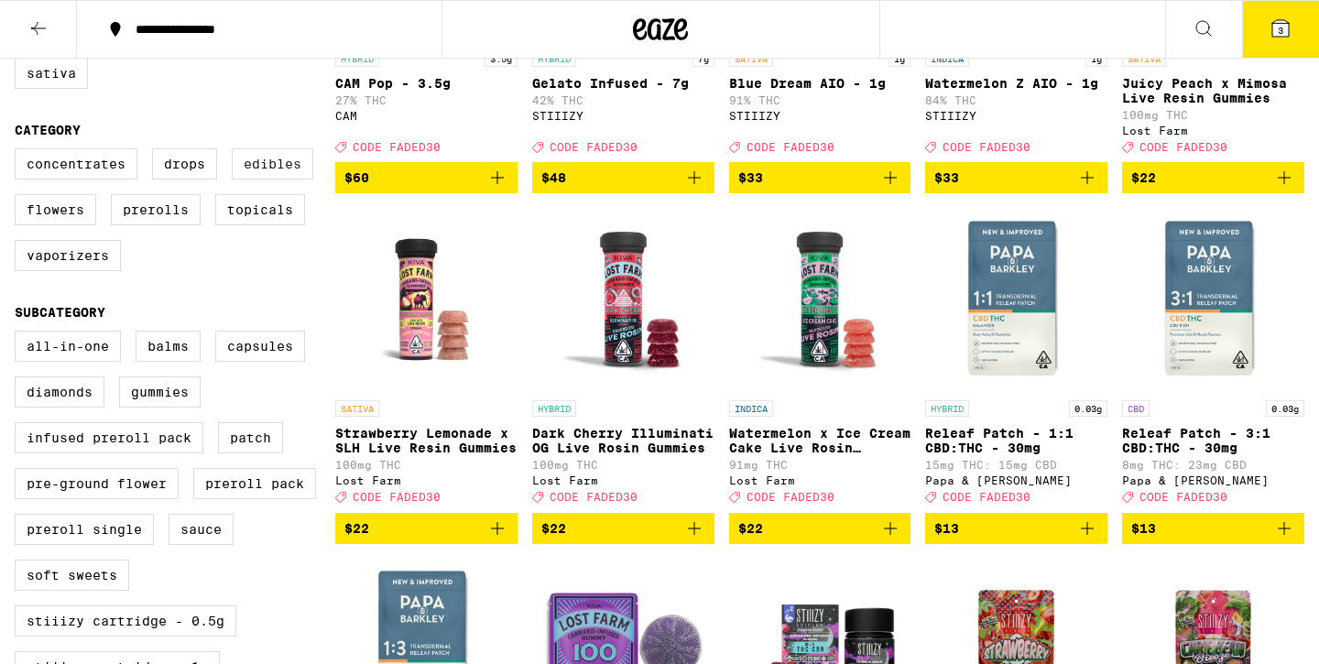
click at [290, 180] on label "Edibles" at bounding box center [273, 163] width 82 height 31
click at [19, 152] on input "Edibles" at bounding box center [18, 151] width 1 height 1
checkbox input "true"
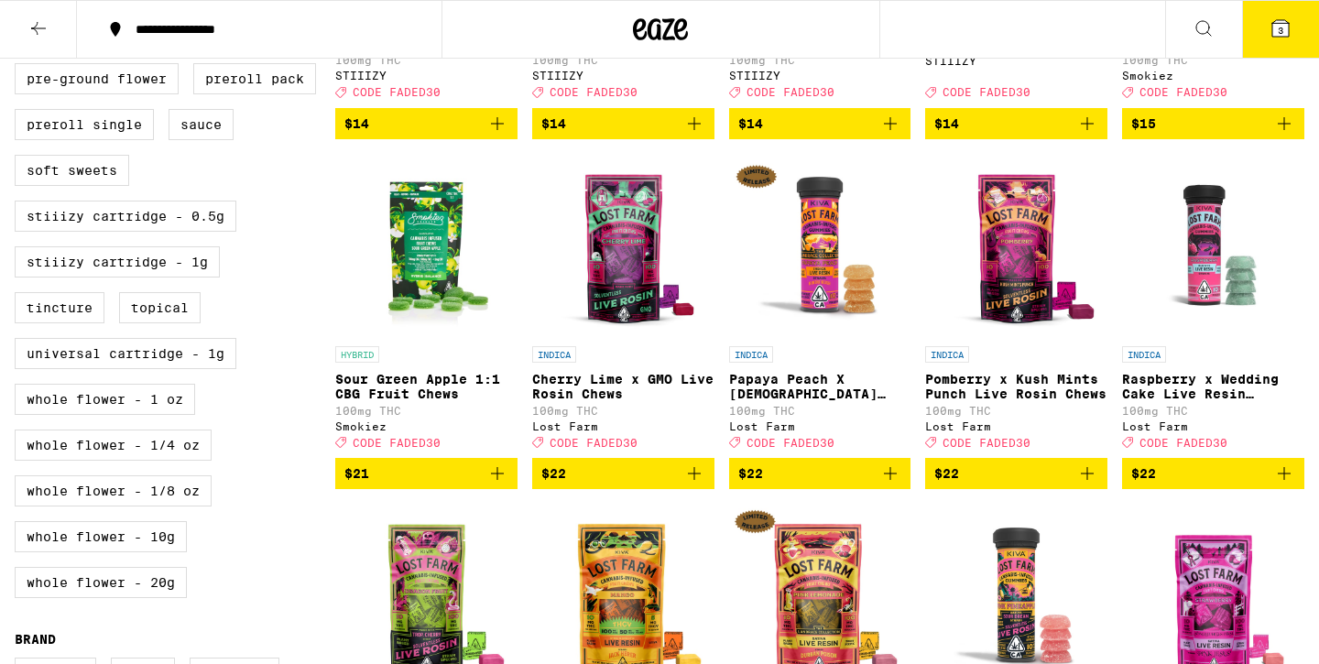
scroll to position [956, 0]
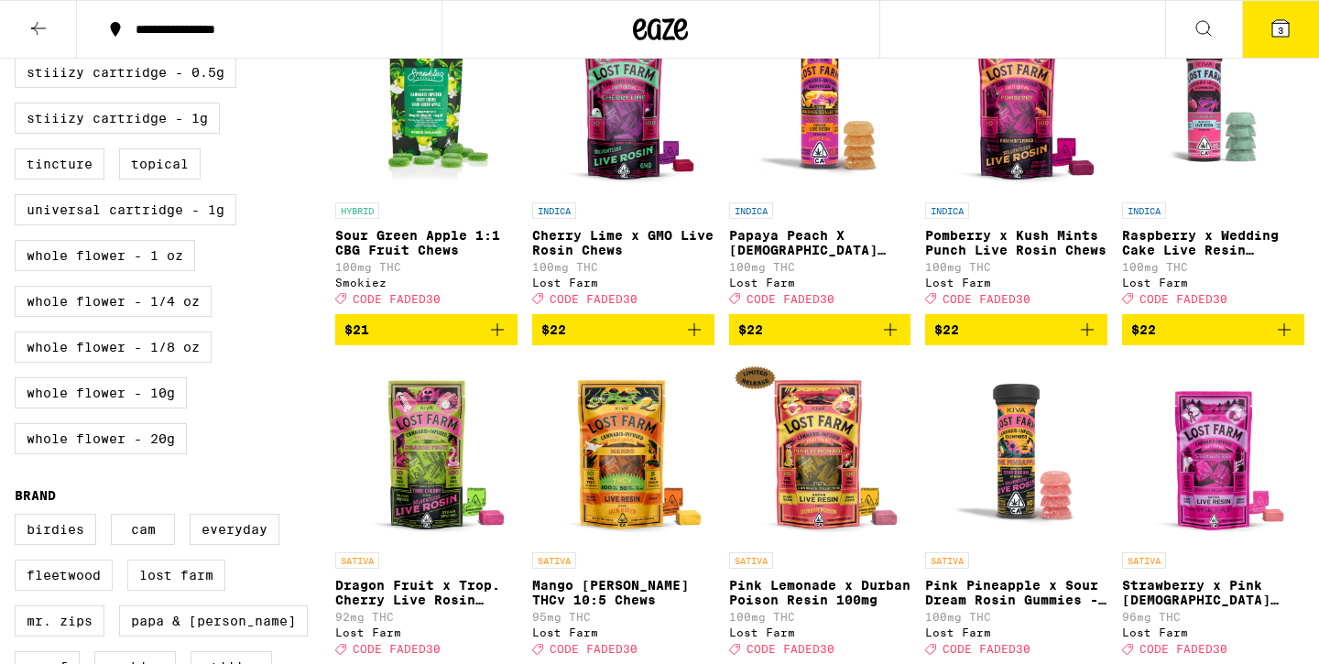
click at [789, 257] on p "Papaya Peach X [DEMOGRAPHIC_DATA] Kush Resin 100mg" at bounding box center [820, 242] width 182 height 29
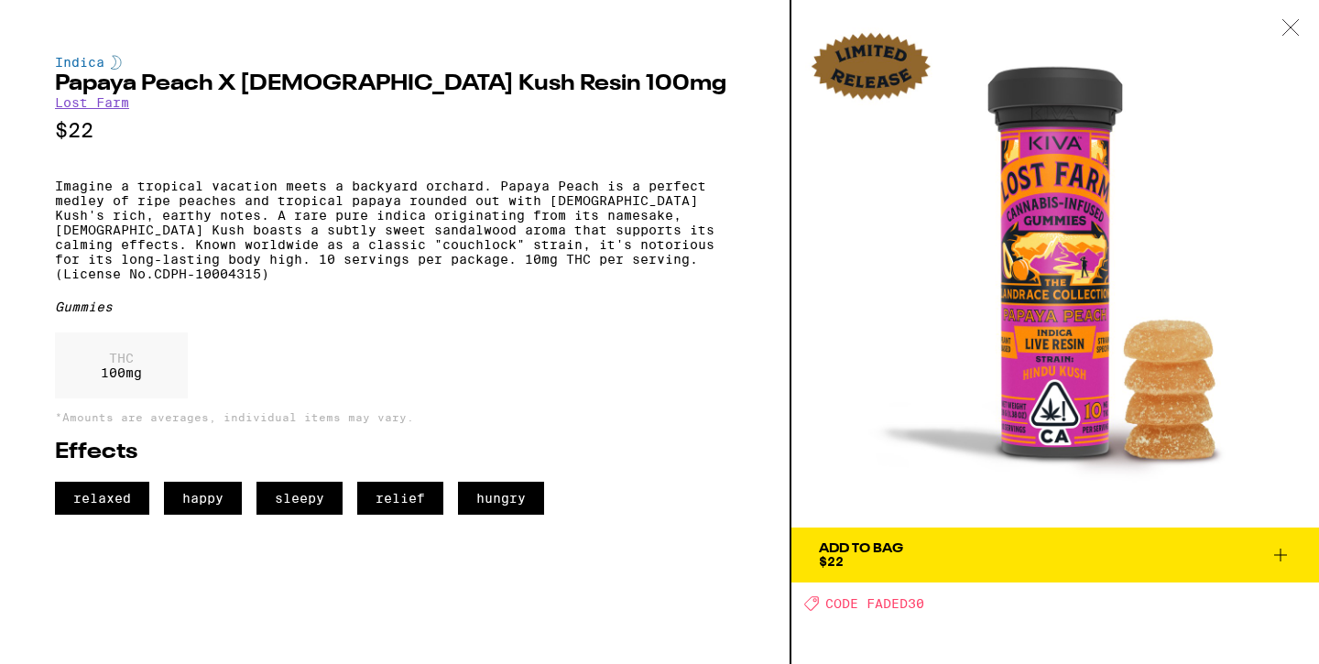
click at [1276, 553] on icon at bounding box center [1281, 555] width 22 height 22
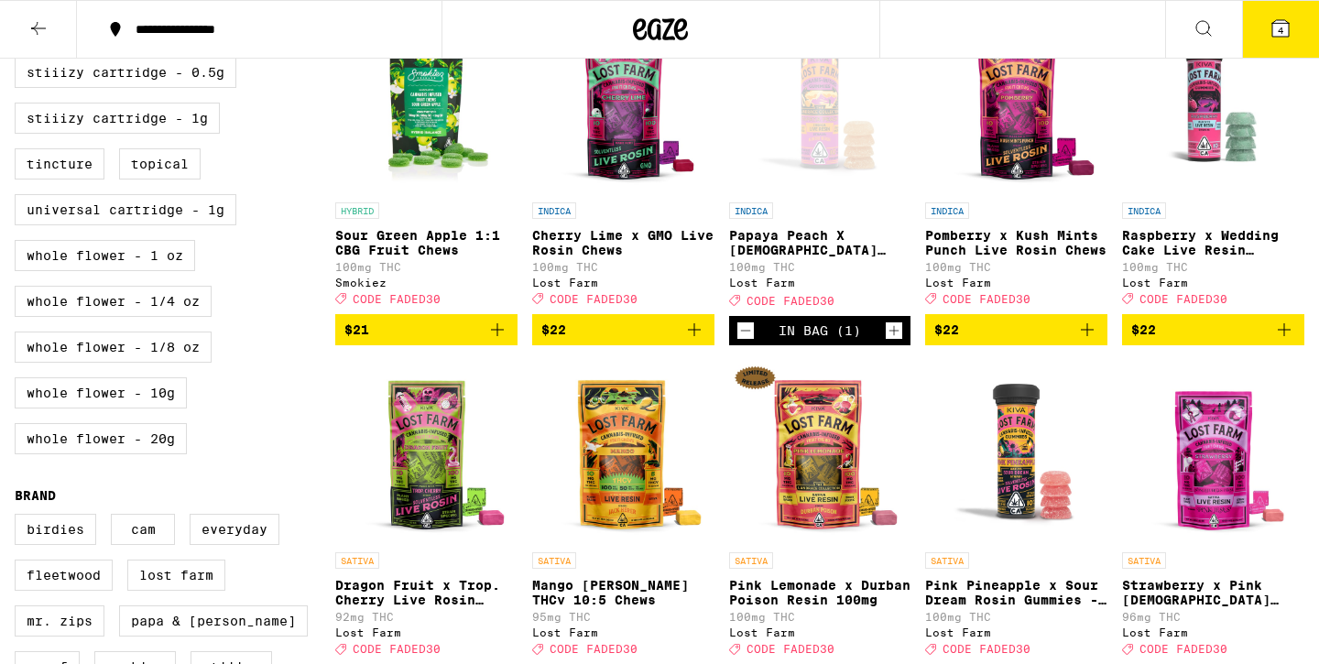
click at [1275, 36] on icon at bounding box center [1281, 28] width 16 height 16
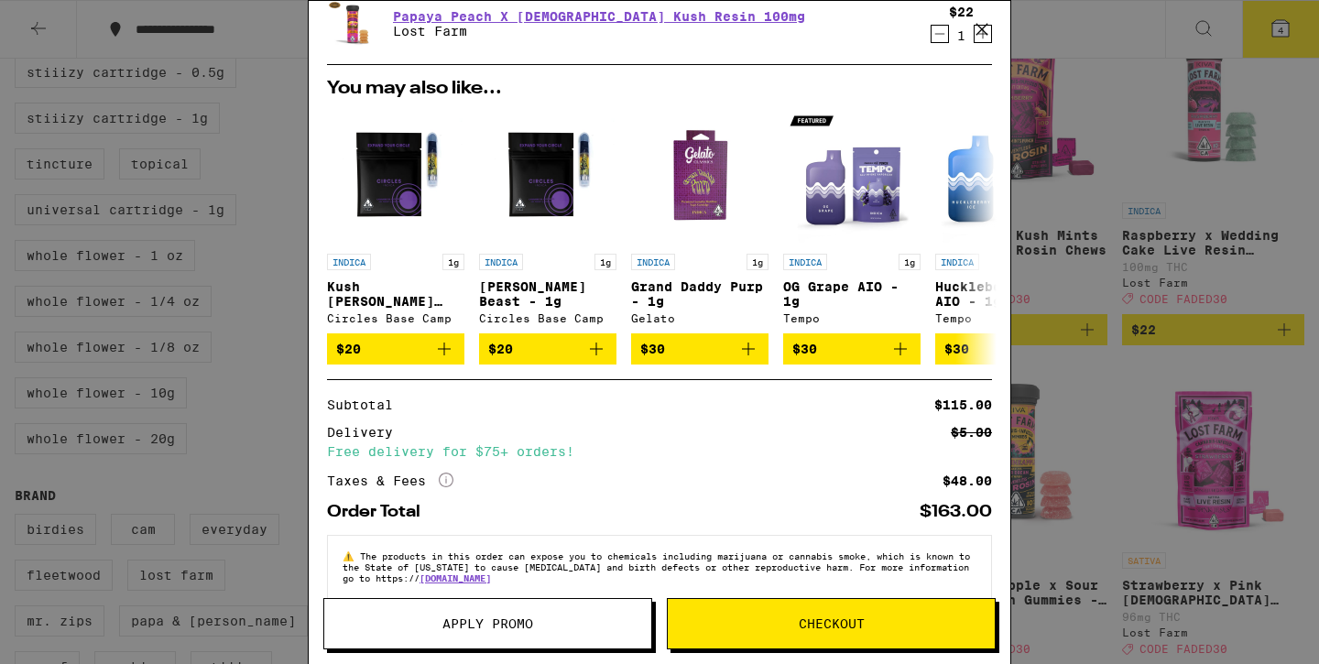
scroll to position [162, 0]
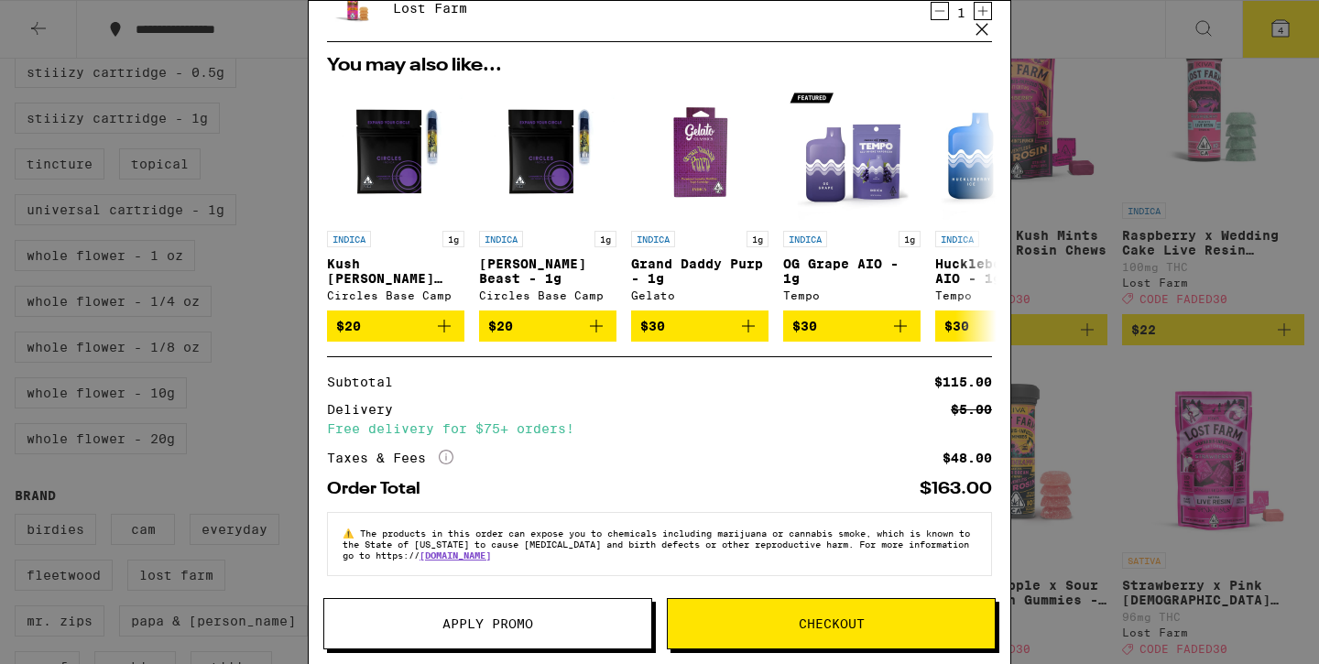
click at [545, 618] on span "Apply Promo" at bounding box center [487, 624] width 327 height 13
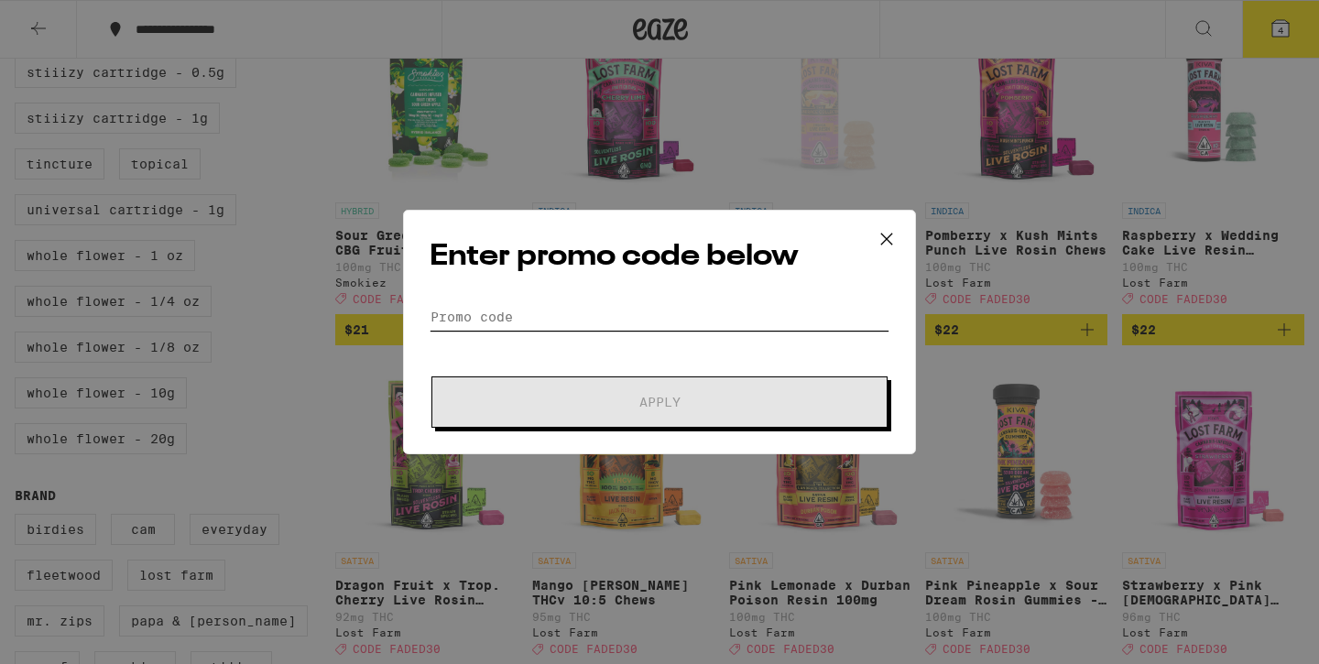
click at [514, 319] on input "Promo Code" at bounding box center [660, 316] width 460 height 27
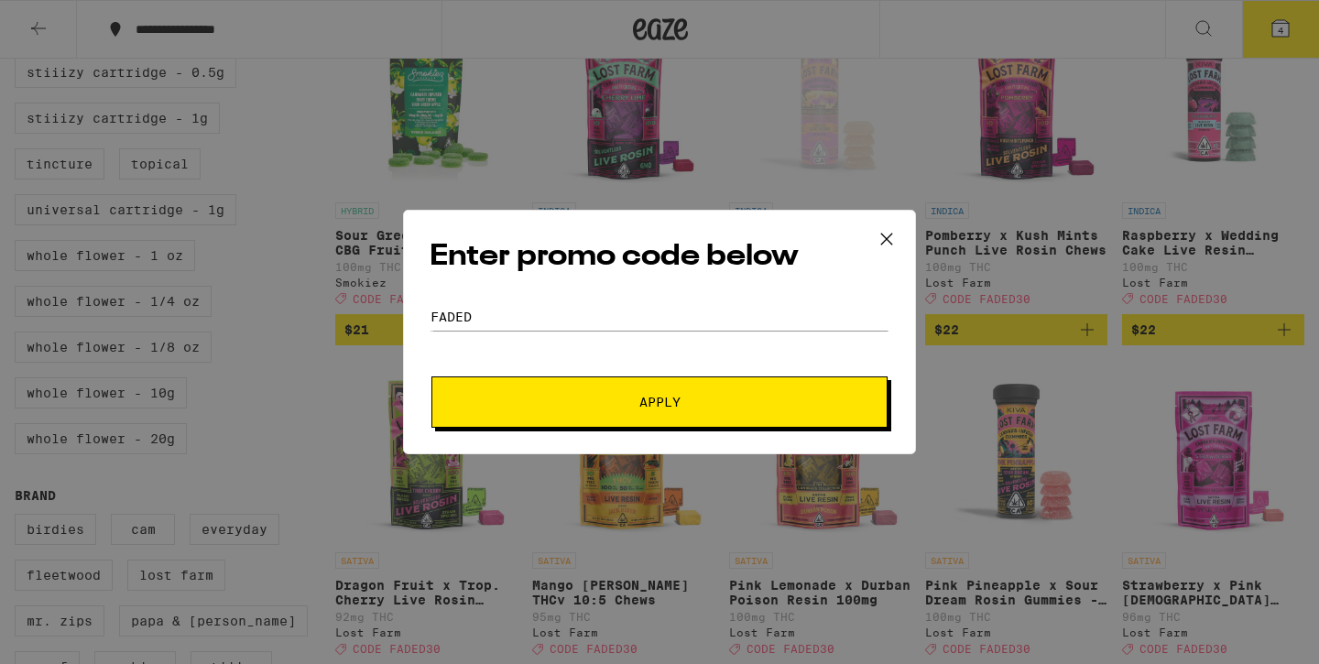
click at [618, 406] on span "Apply" at bounding box center [660, 402] width 330 height 13
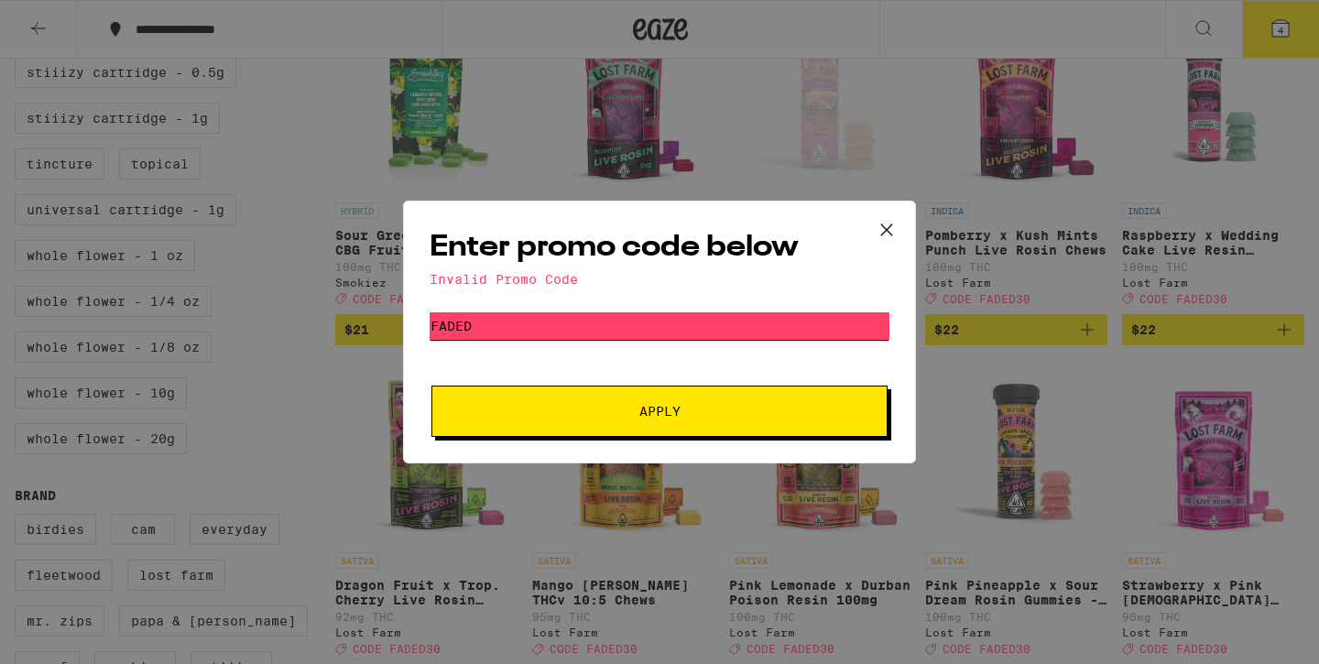
click at [551, 330] on input "faded" at bounding box center [660, 325] width 460 height 27
type input "faded30"
click at [586, 402] on button "Apply" at bounding box center [660, 411] width 456 height 51
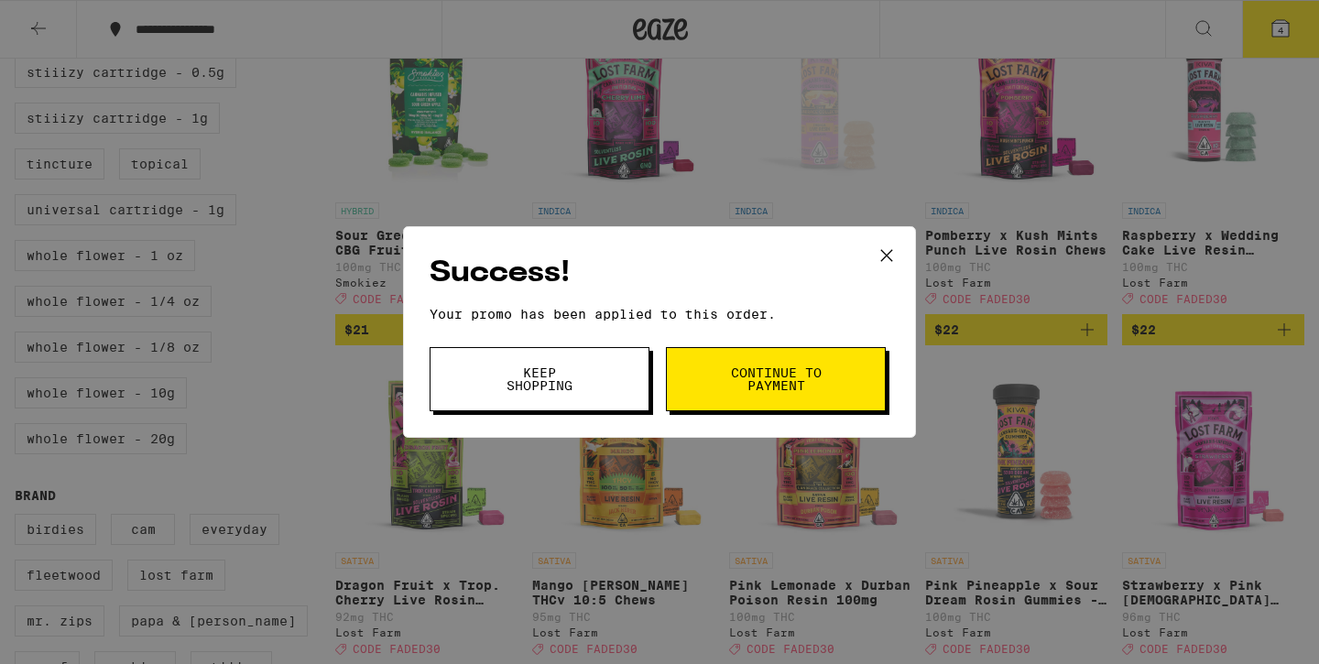
click at [707, 392] on button "Continue to payment" at bounding box center [776, 379] width 220 height 64
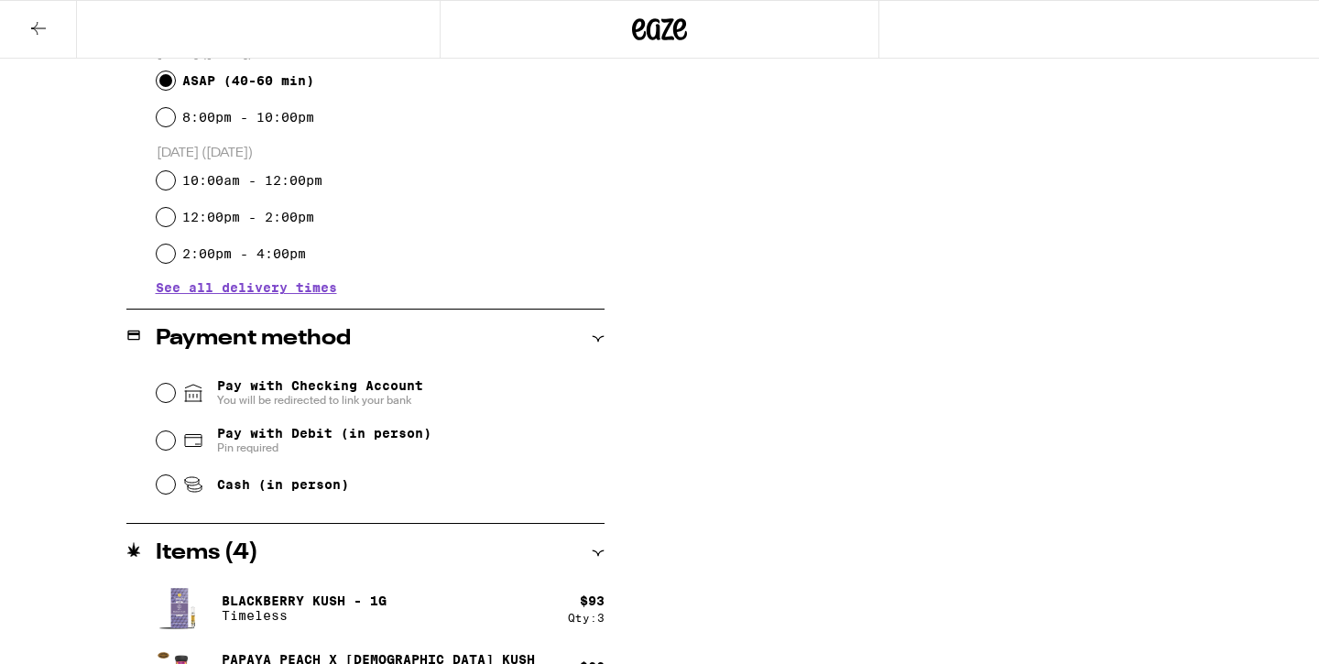
scroll to position [560, 0]
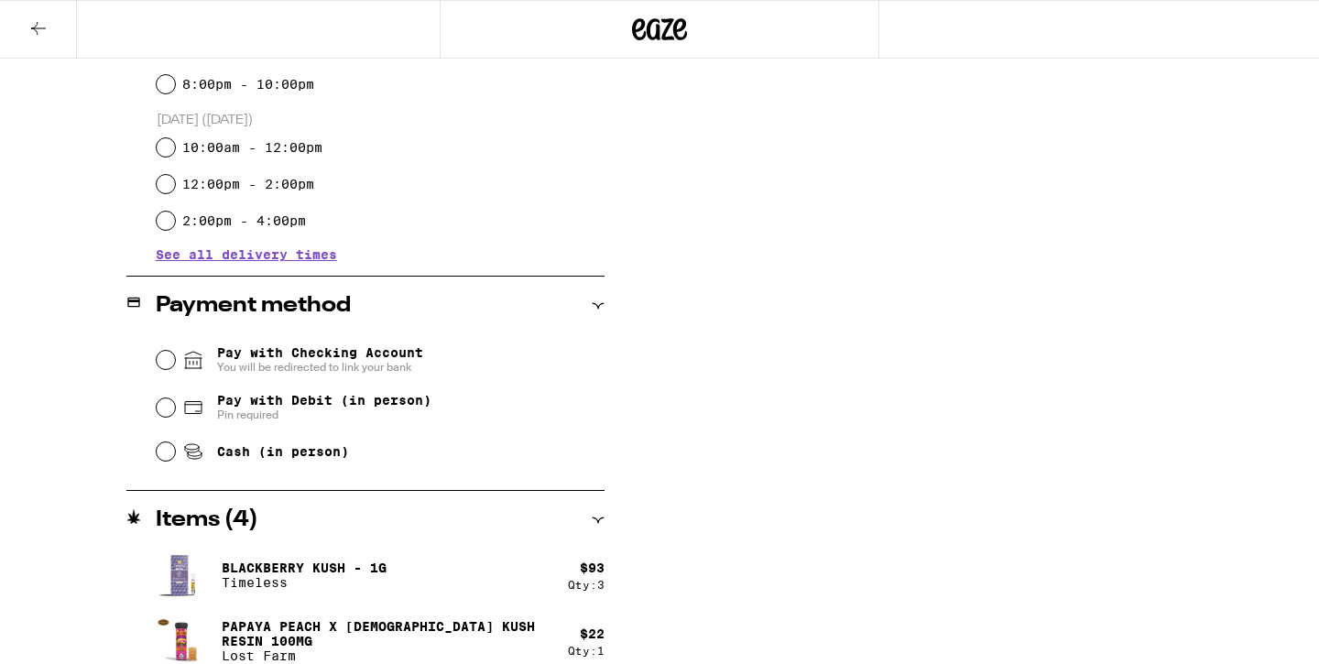
click at [395, 405] on span "Pay with Debit (in person)" at bounding box center [324, 400] width 214 height 15
click at [175, 405] on input "Pay with Debit (in person) Pin required" at bounding box center [166, 408] width 18 height 18
radio input "true"
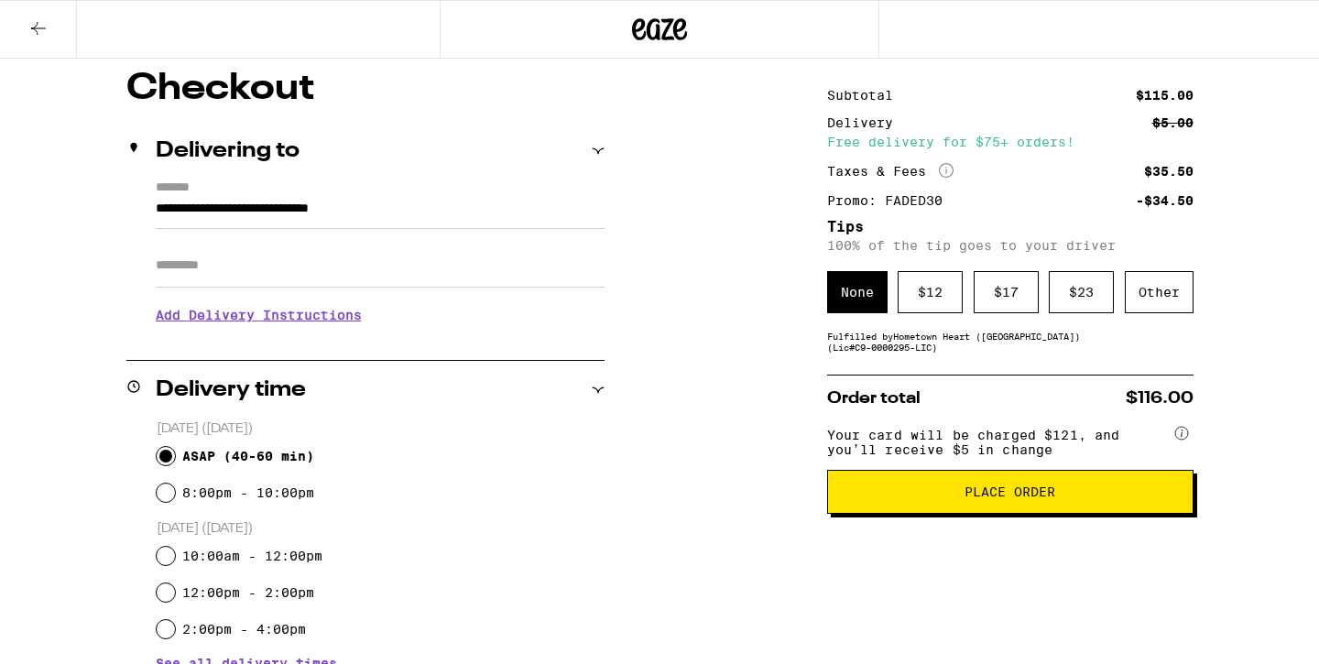
scroll to position [83, 0]
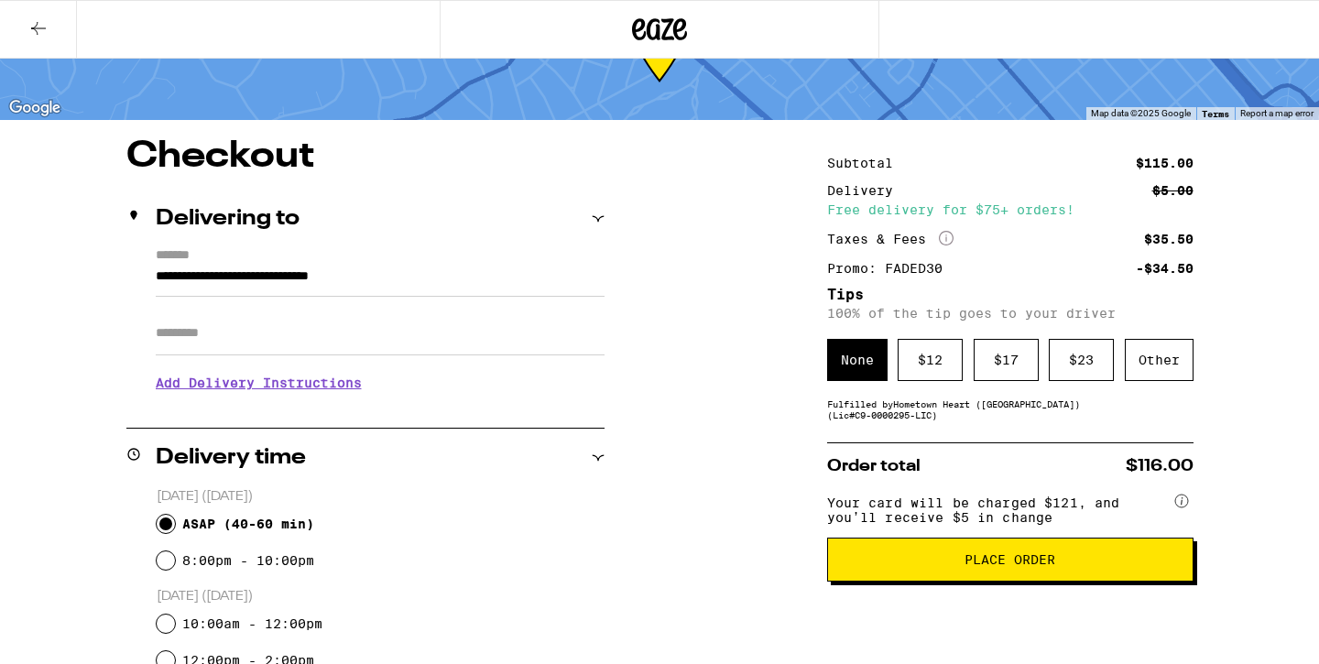
click at [951, 582] on button "Place Order" at bounding box center [1010, 560] width 367 height 44
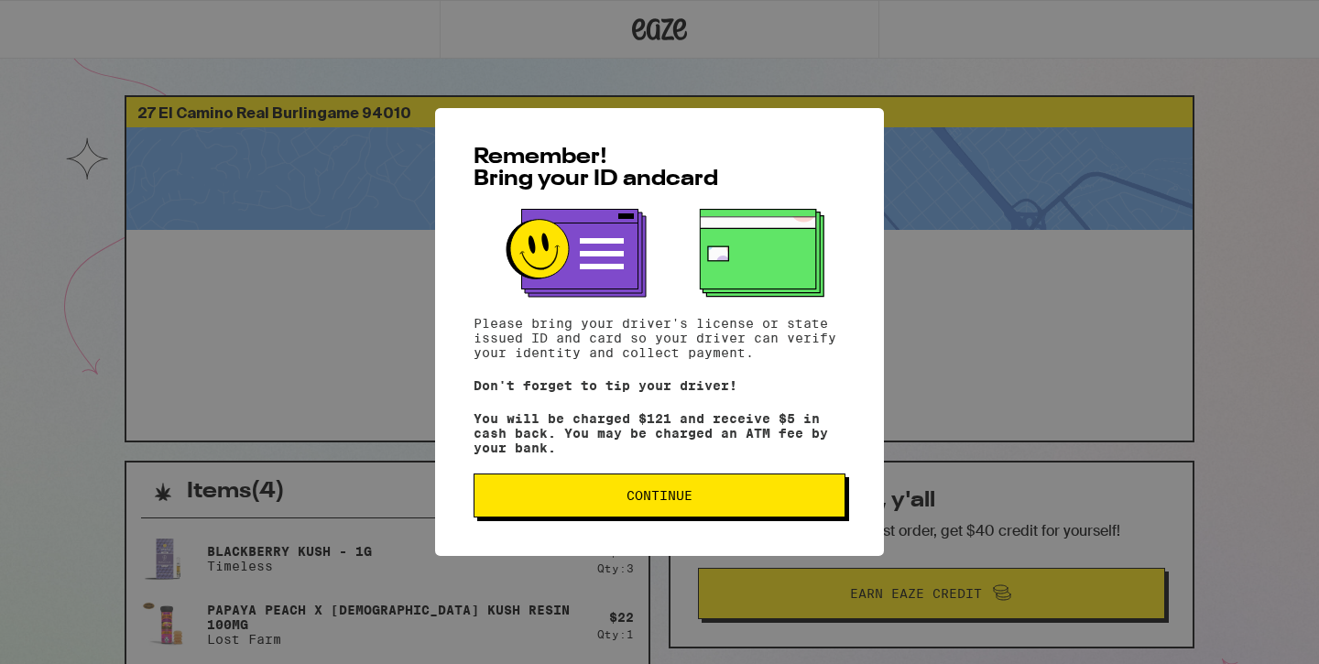
click at [656, 502] on span "Continue" at bounding box center [660, 495] width 66 height 13
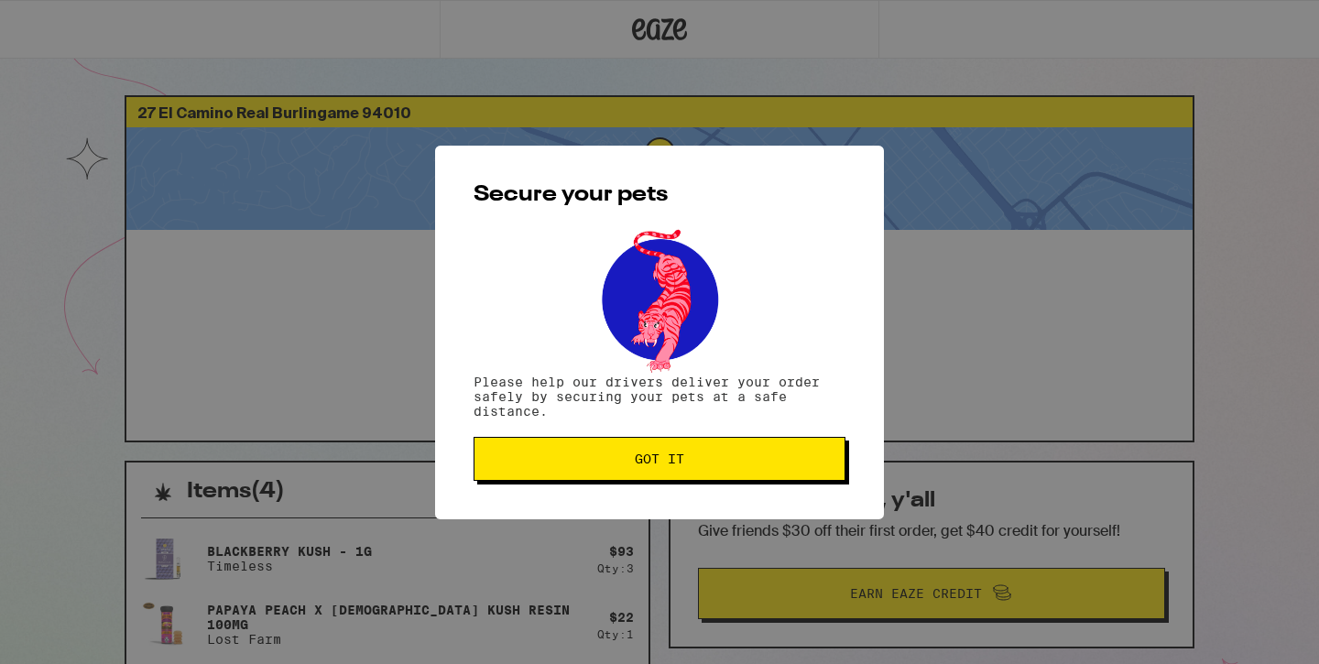
click at [672, 475] on button "Got it" at bounding box center [660, 459] width 372 height 44
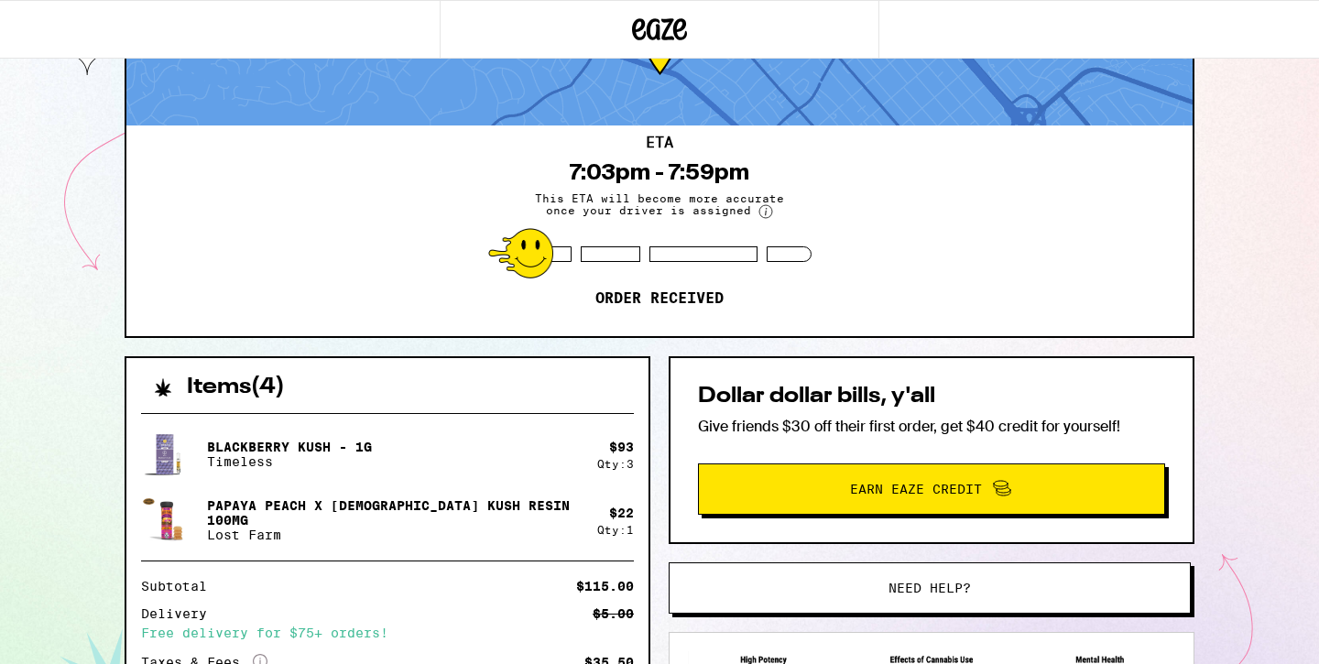
scroll to position [104, 0]
